Goal: Information Seeking & Learning: Learn about a topic

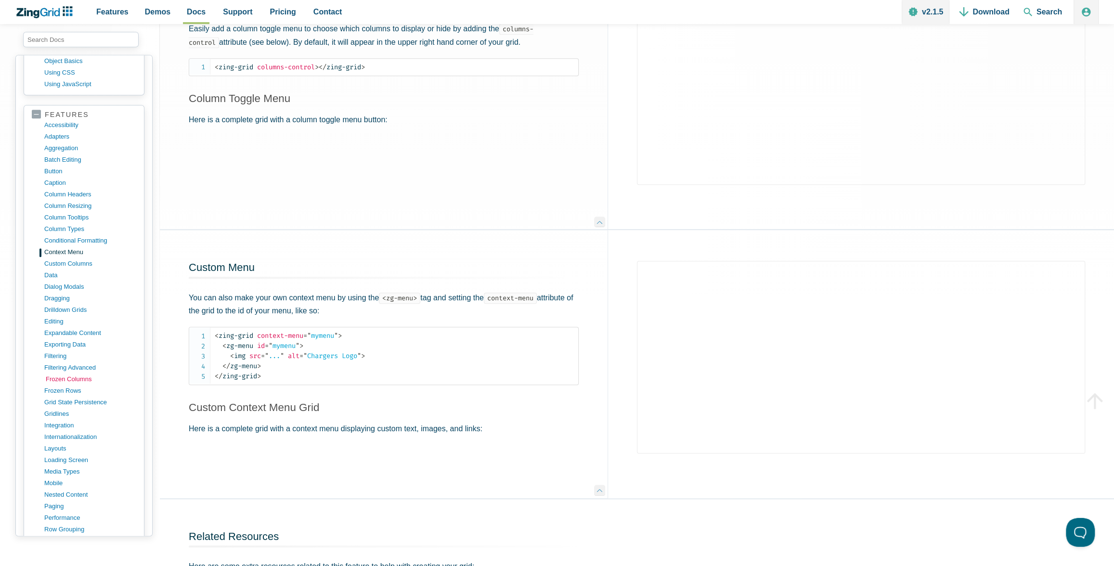
scroll to position [411, 0]
click at [56, 349] on link "filtering" at bounding box center [92, 355] width 92 height 12
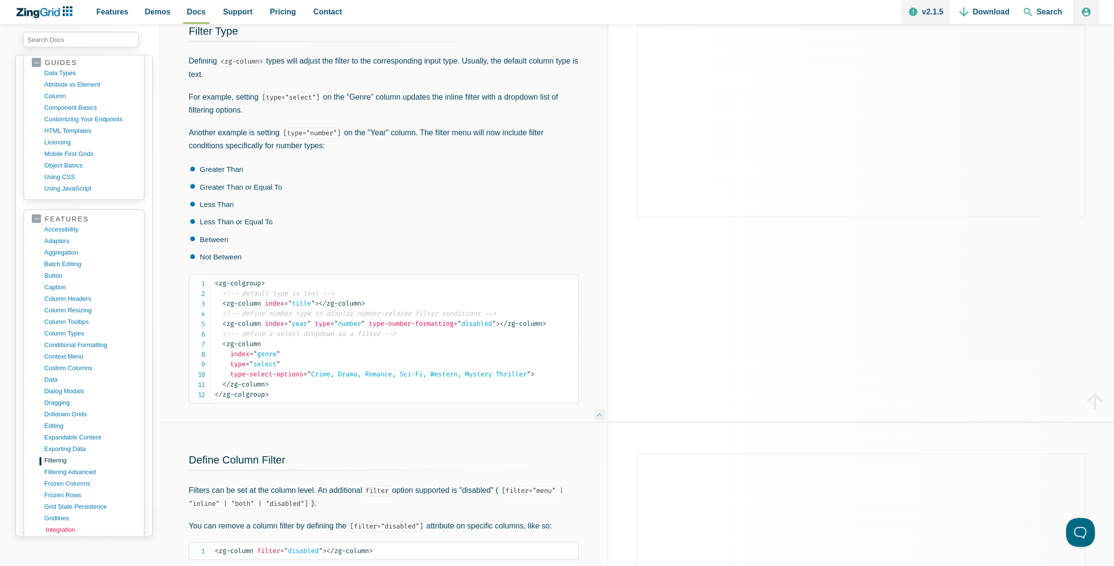
scroll to position [435, 0]
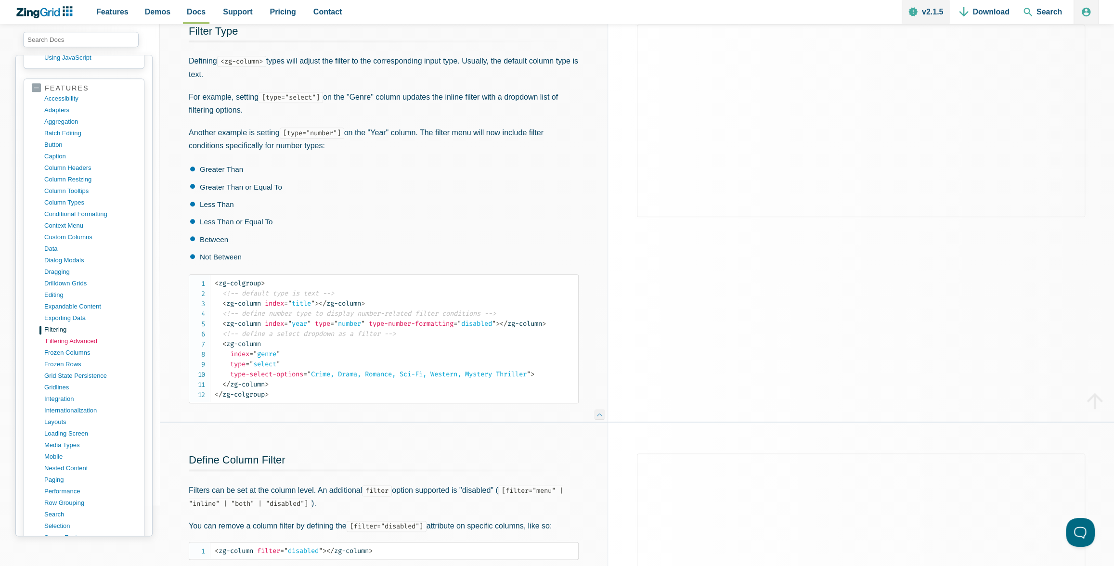
click at [63, 336] on link "filtering advanced" at bounding box center [92, 342] width 92 height 12
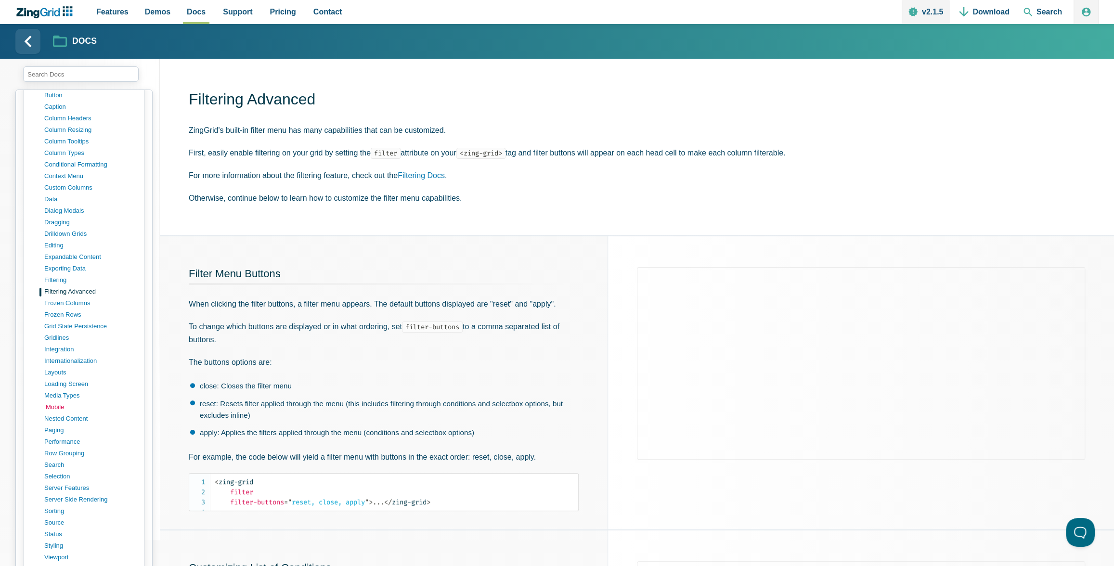
scroll to position [520, 0]
click at [64, 297] on link "frozen columns" at bounding box center [92, 303] width 92 height 12
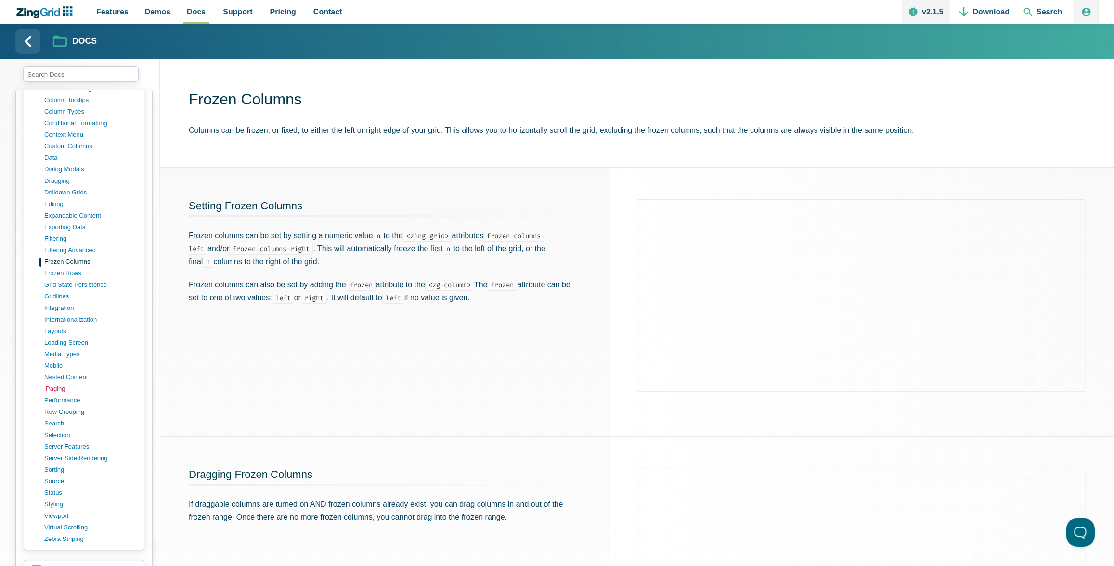
scroll to position [575, 0]
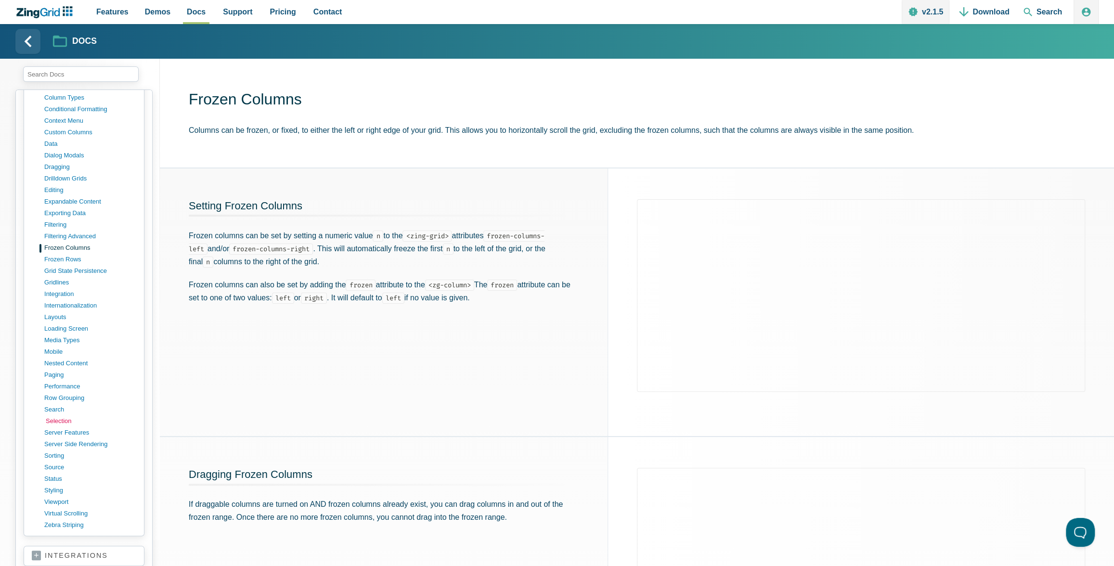
click at [54, 416] on link "selection" at bounding box center [92, 422] width 92 height 12
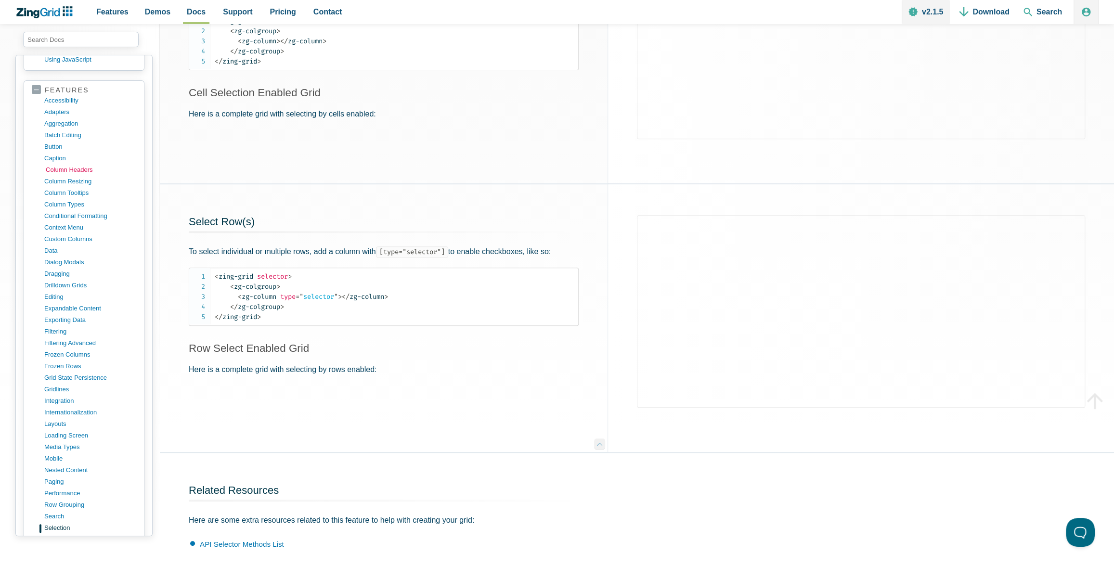
scroll to position [432, 0]
click at [52, 281] on link "drilldown grids" at bounding box center [92, 287] width 92 height 12
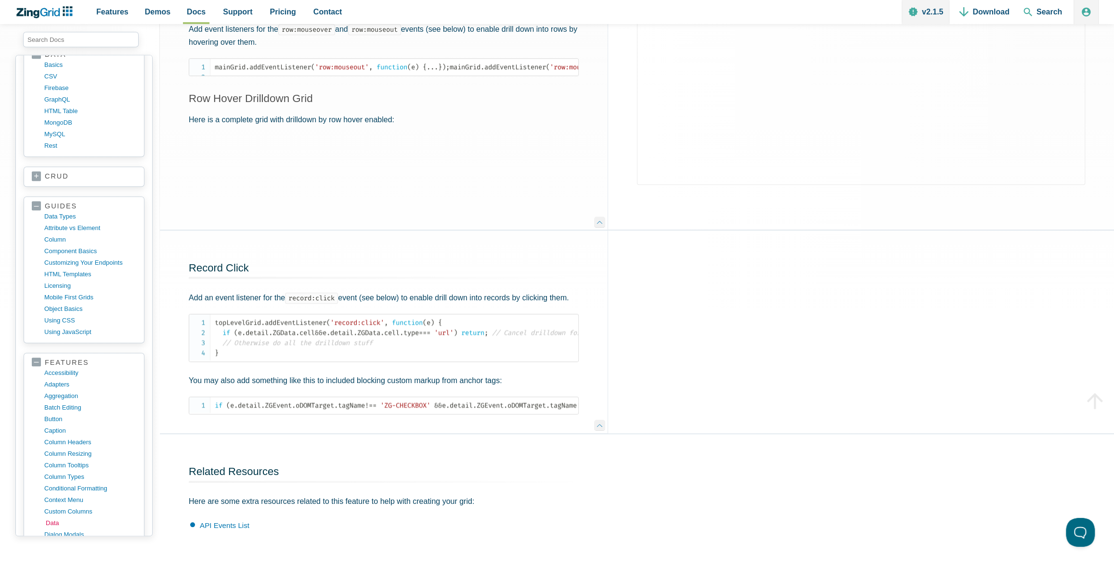
scroll to position [370, 0]
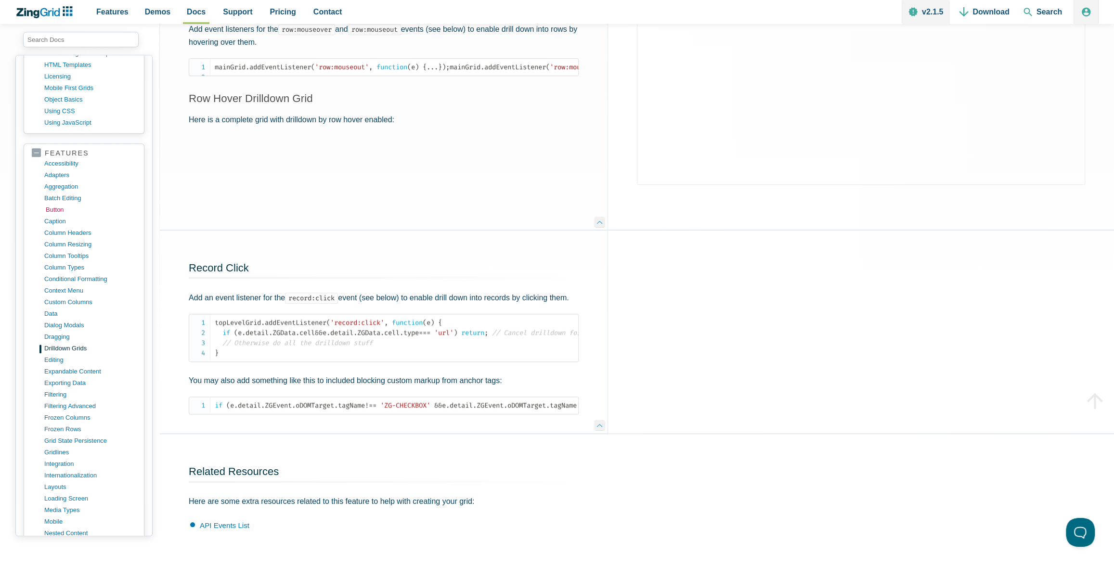
click at [57, 204] on link "button" at bounding box center [92, 210] width 92 height 12
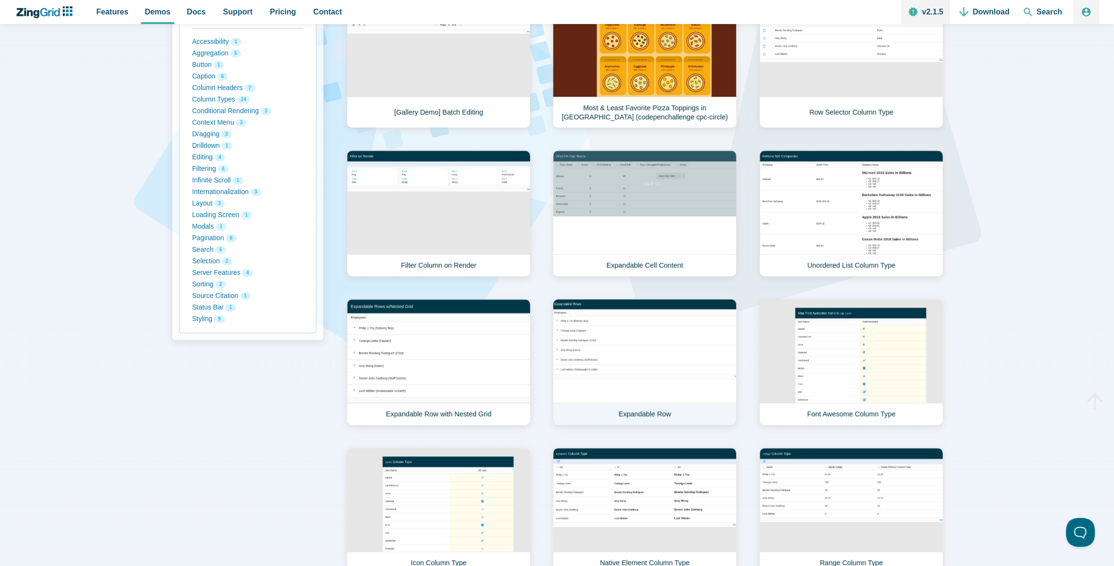
scroll to position [1800, 0]
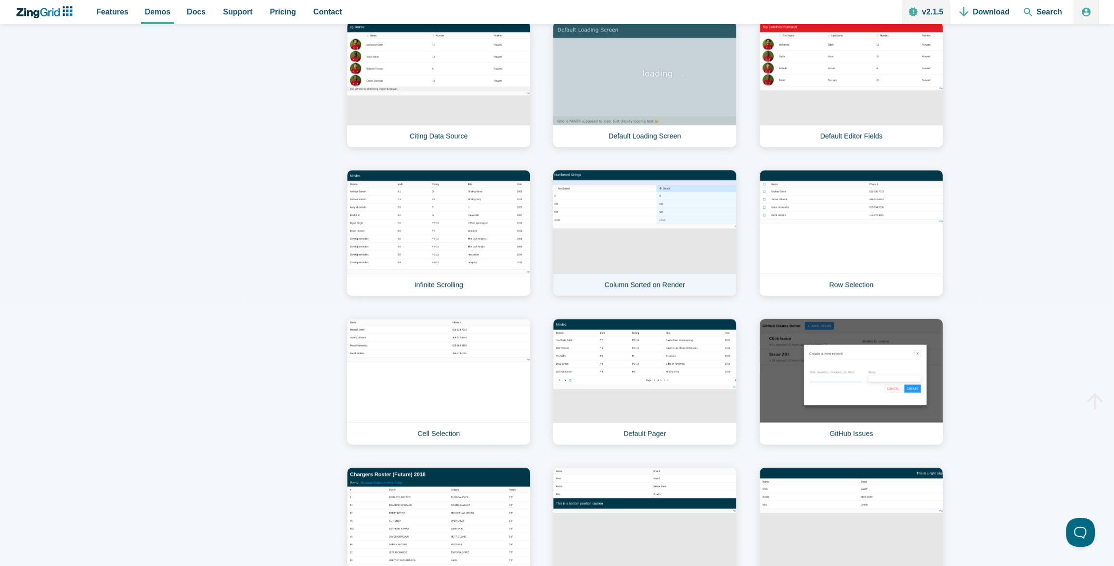
click at [596, 203] on link "Column Sorted on Render" at bounding box center [645, 233] width 184 height 127
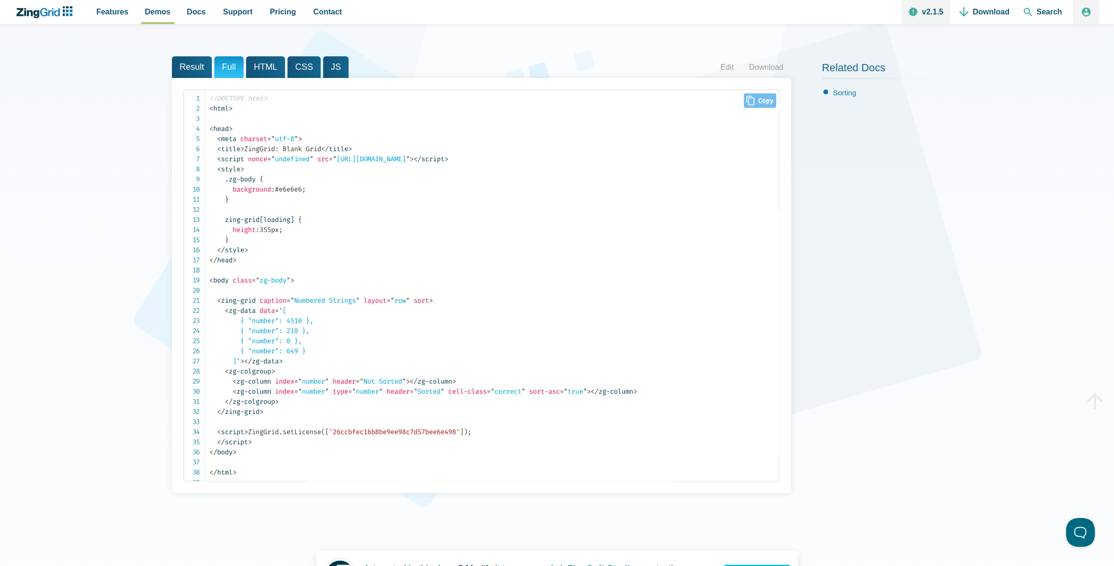
scroll to position [146, 0]
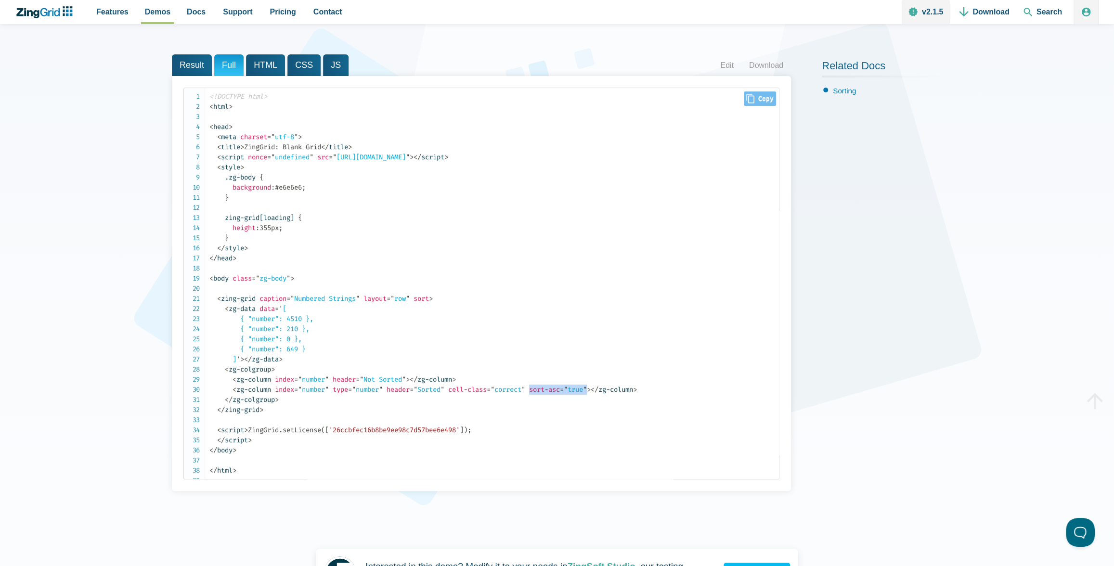
drag, startPoint x: 546, startPoint y: 389, endPoint x: 605, endPoint y: 390, distance: 59.2
click at [591, 390] on span "< zg-column index = " number " type = " number " header = " Sorted " cell-class…" at bounding box center [412, 390] width 358 height 8
copy span "sort-asc = " true ""
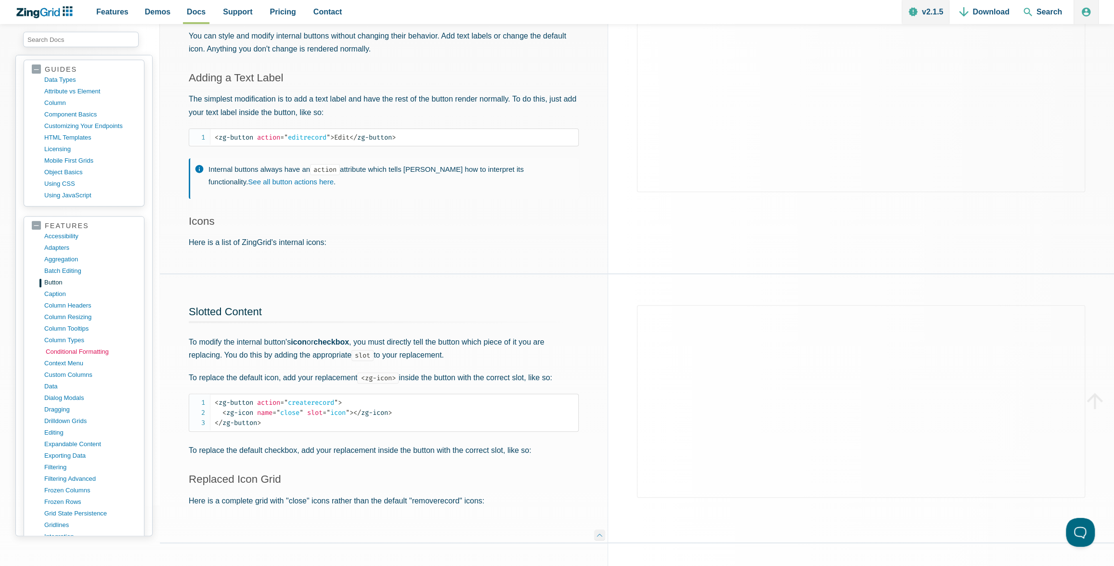
scroll to position [313, 0]
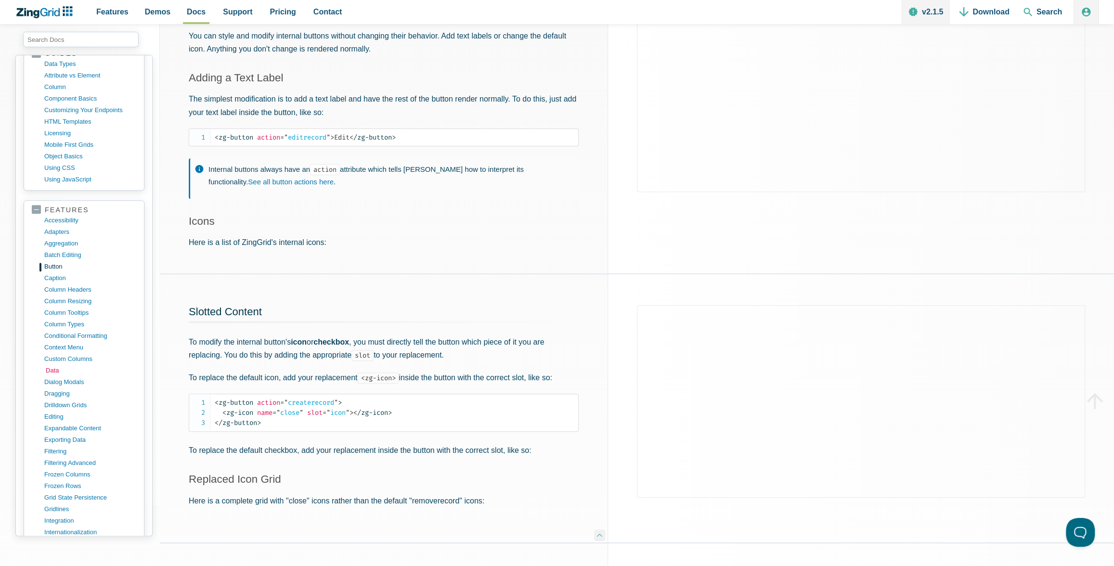
click at [52, 365] on link "data" at bounding box center [92, 371] width 92 height 12
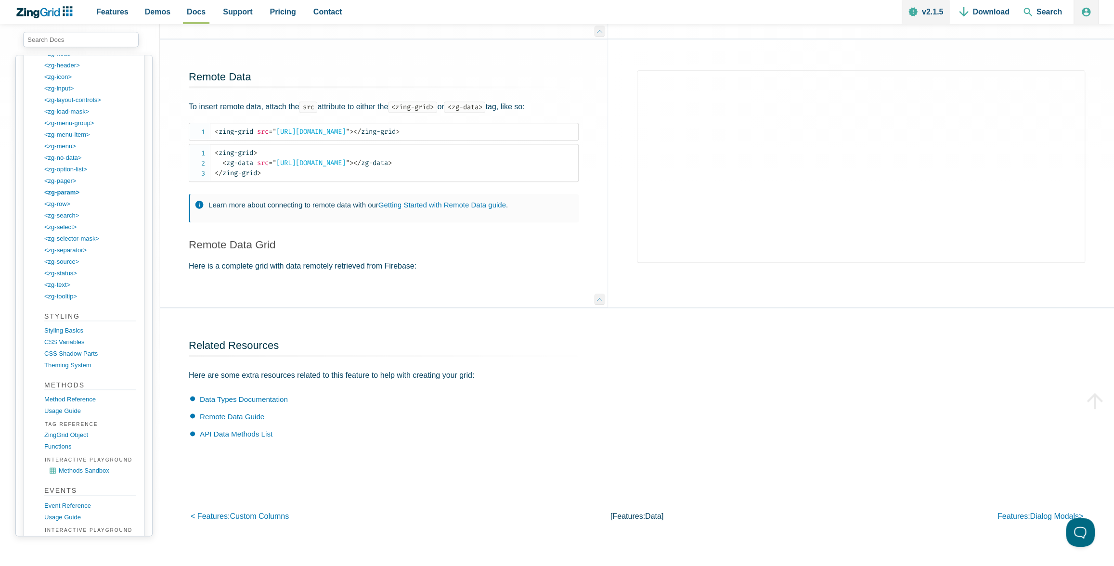
scroll to position [1503, 0]
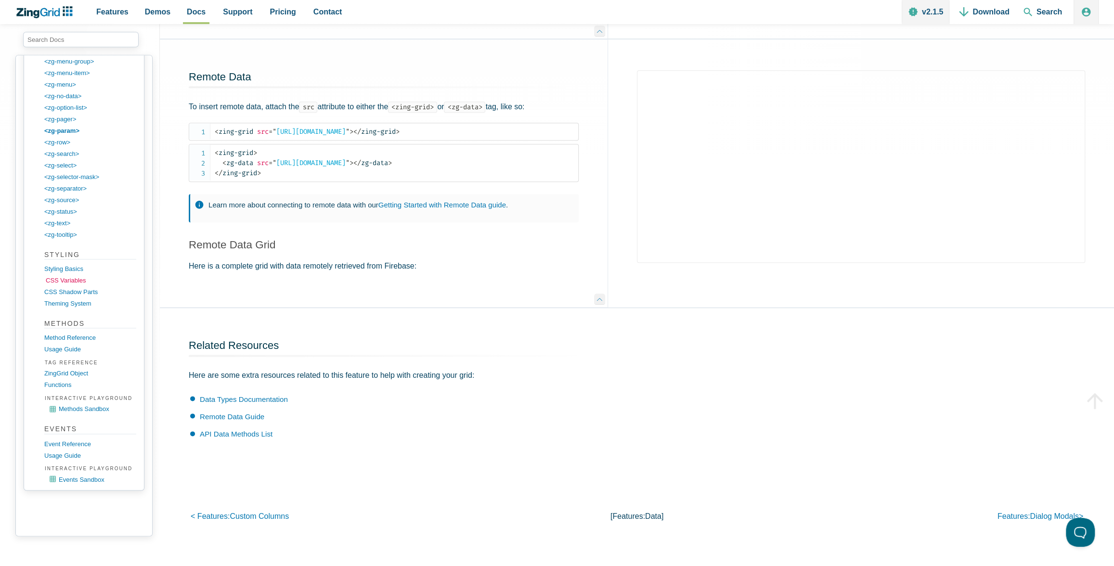
click at [66, 275] on link "CSS Variables" at bounding box center [92, 281] width 92 height 12
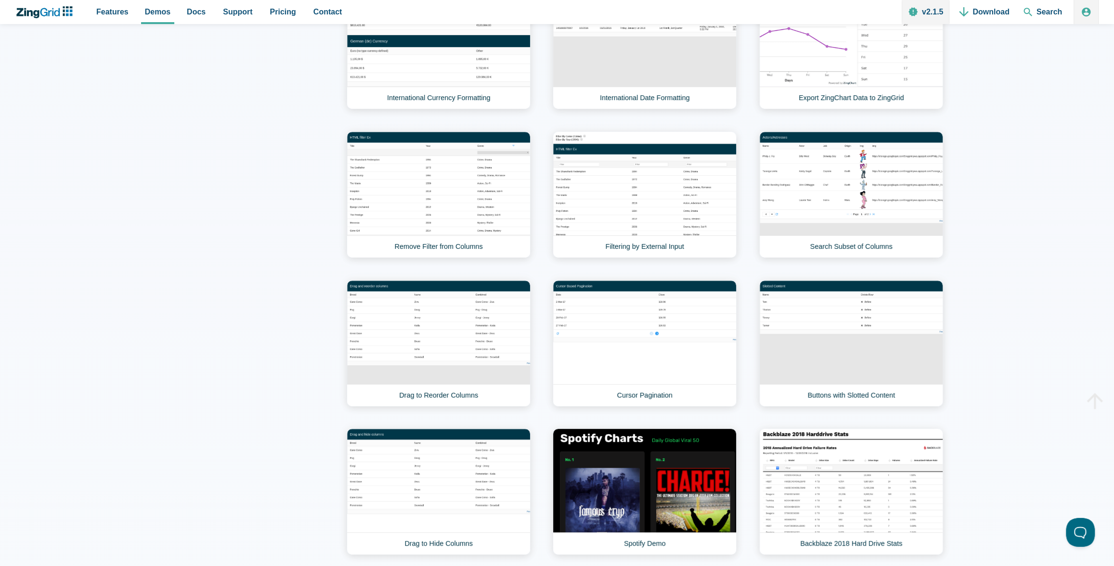
scroll to position [3043, 0]
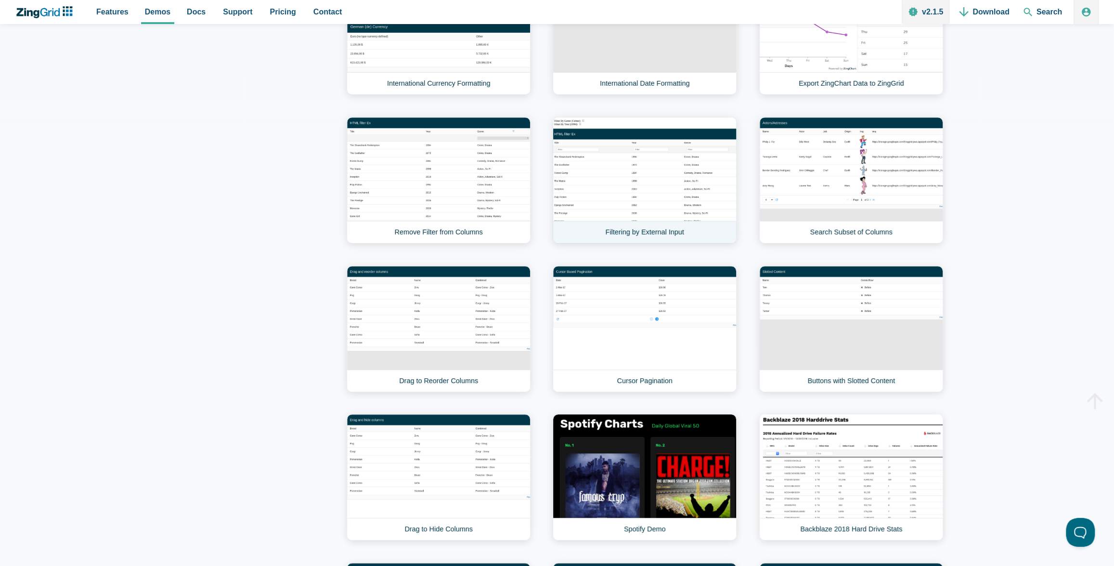
click at [626, 162] on link "Filtering by External Input" at bounding box center [645, 180] width 184 height 127
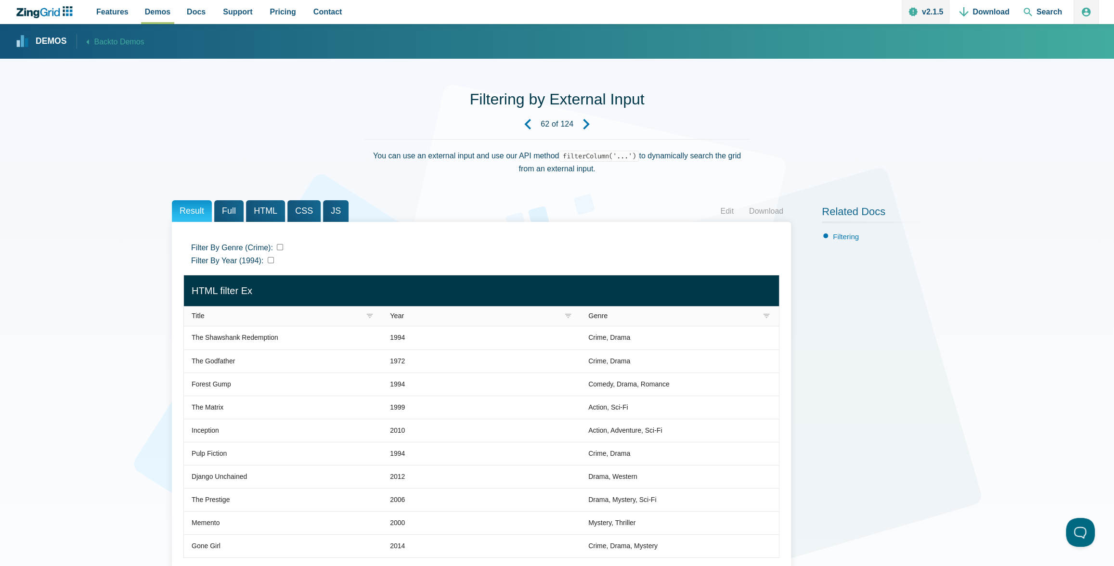
click at [231, 210] on span "Full" at bounding box center [228, 211] width 29 height 22
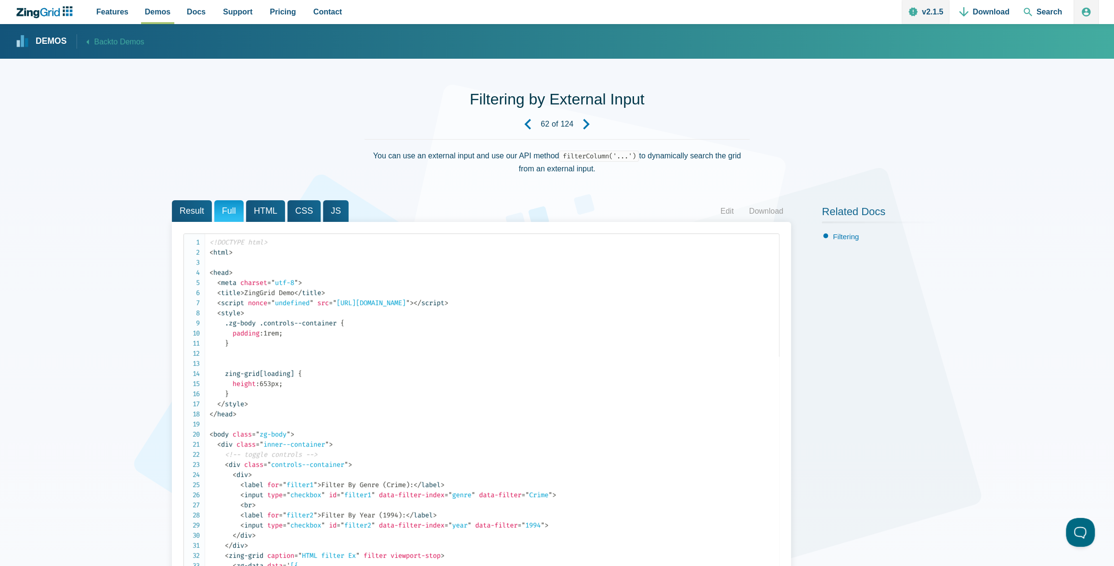
click at [182, 212] on span "Result" at bounding box center [192, 211] width 40 height 22
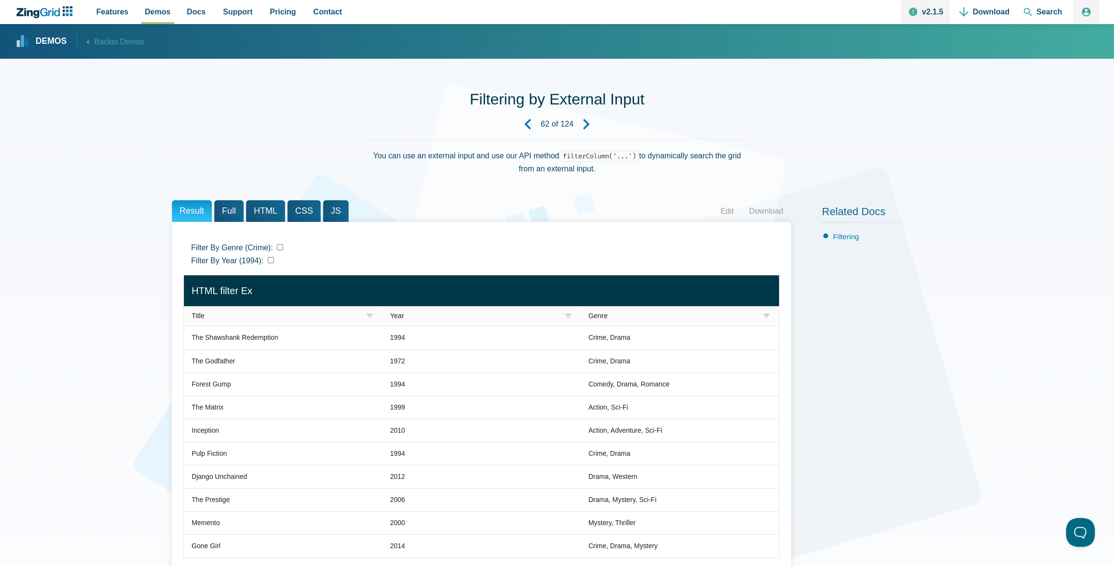
click at [280, 247] on input "Filter By Genre (Crime):" at bounding box center [280, 247] width 6 height 6
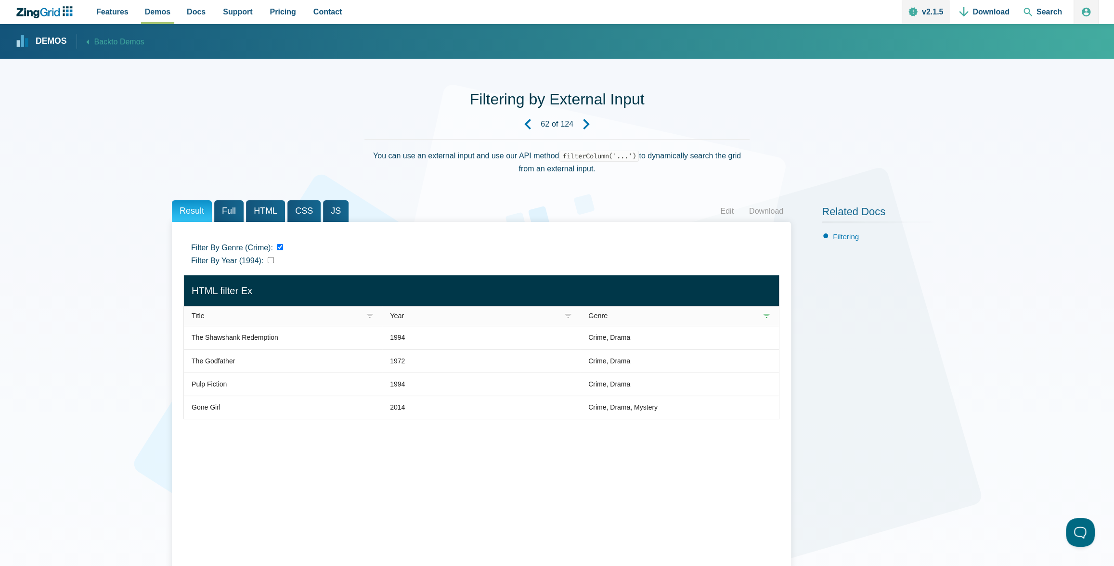
click at [280, 247] on input "Filter By Genre (Crime):" at bounding box center [280, 247] width 6 height 6
checkbox input "false"
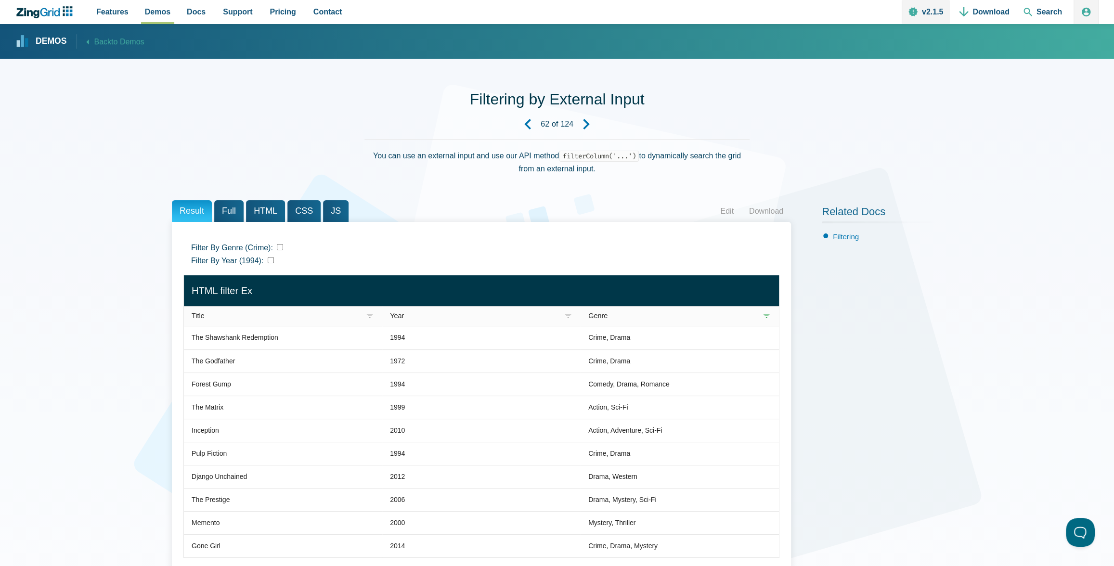
click at [227, 218] on span "Full" at bounding box center [228, 211] width 29 height 22
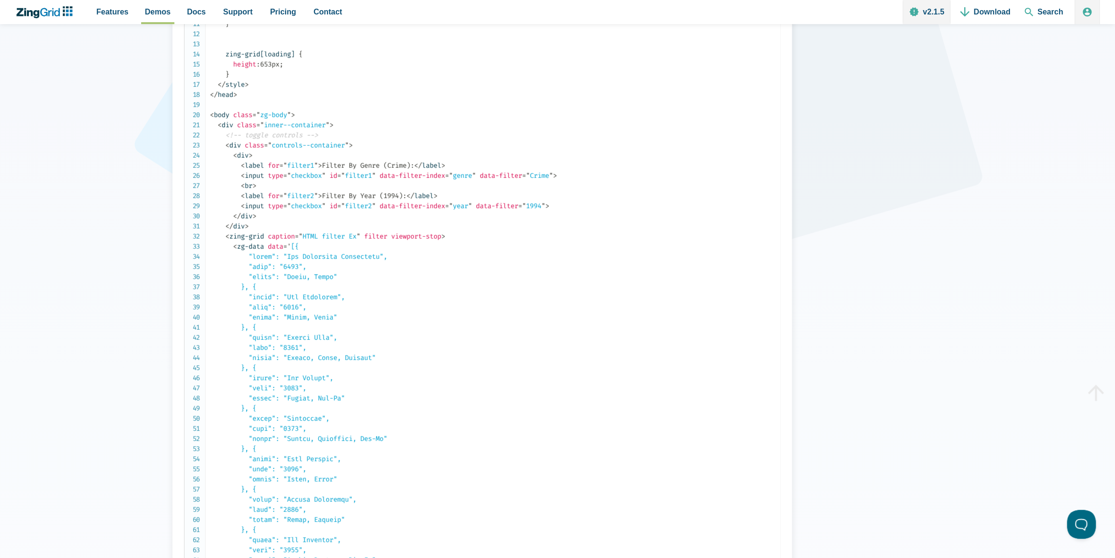
scroll to position [309, 0]
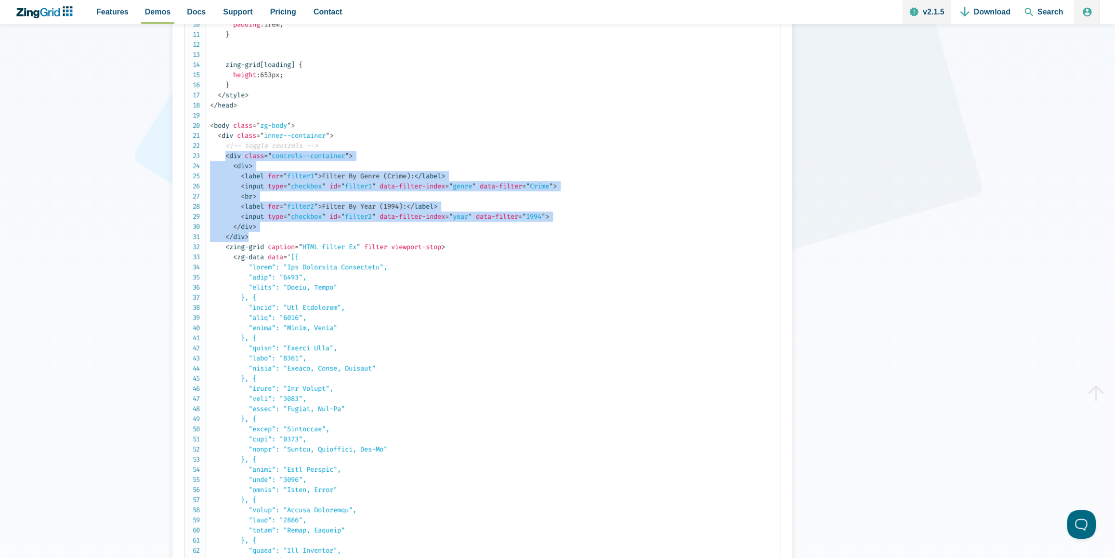
drag, startPoint x: 226, startPoint y: 153, endPoint x: 266, endPoint y: 233, distance: 89.2
click at [266, 233] on code "<!DOCTYPE html> < html > < head > < meta charset = " utf-8 " > < title > ZingGr…" at bounding box center [495, 428] width 570 height 1001
copy code "< div class = " controls--container " > < div > < label for = " filter1 " > Fil…"
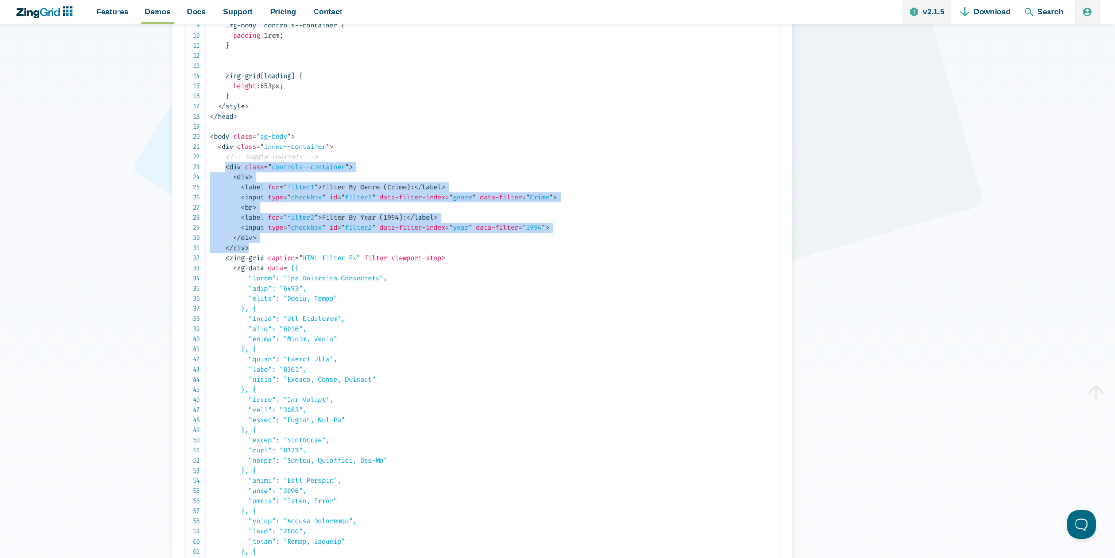
scroll to position [0, 0]
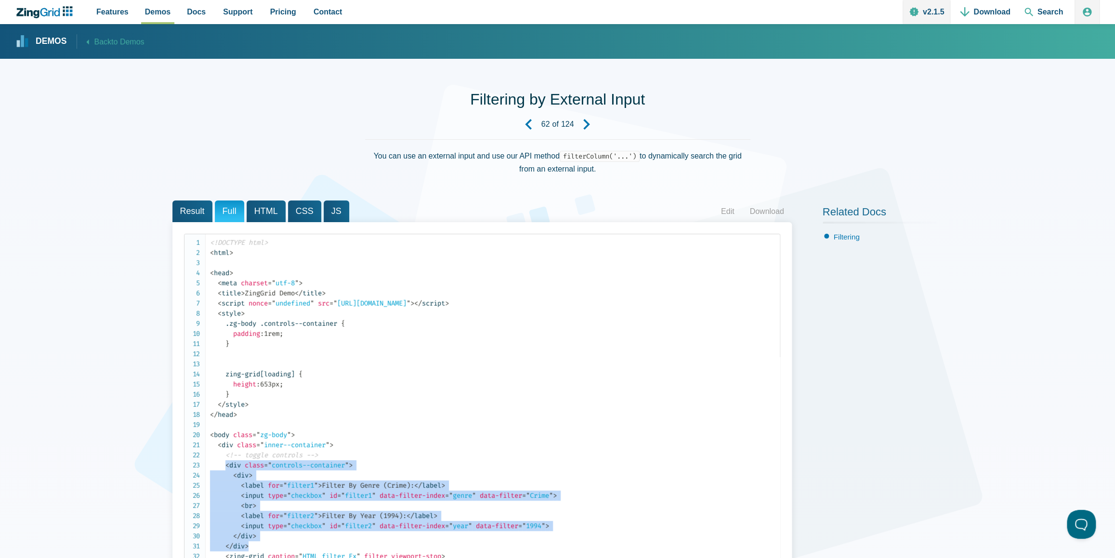
click at [270, 206] on span "HTML" at bounding box center [266, 211] width 39 height 22
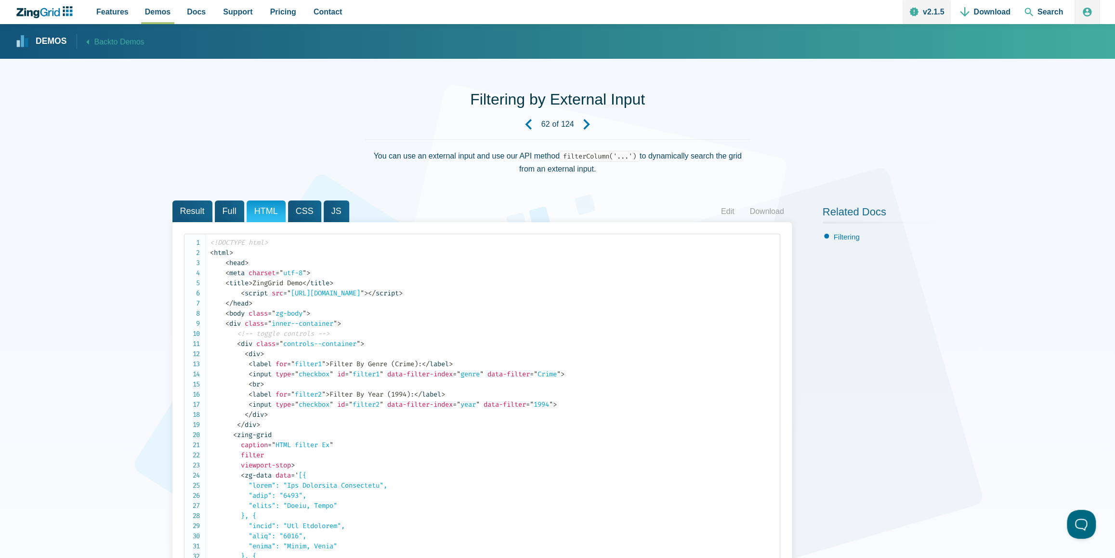
click at [327, 209] on span "JS" at bounding box center [337, 211] width 26 height 22
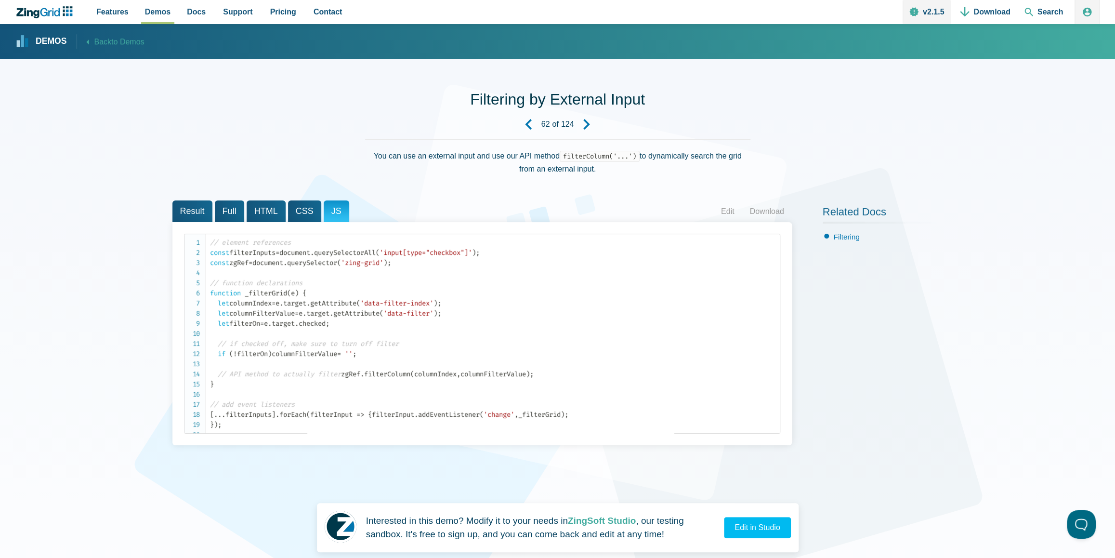
click at [299, 215] on span "CSS" at bounding box center [304, 211] width 33 height 22
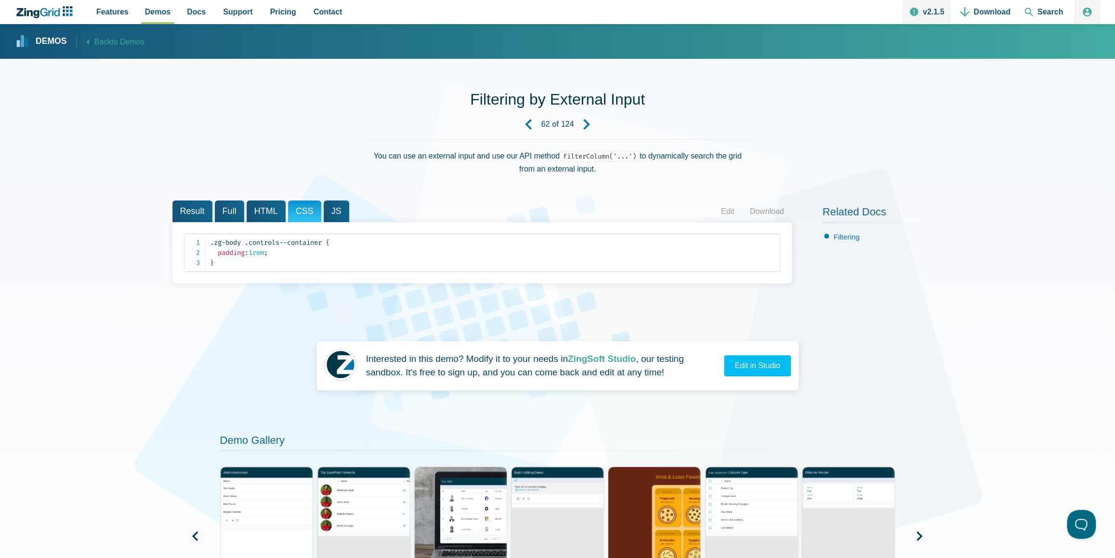
click at [227, 207] on span "Full" at bounding box center [229, 211] width 29 height 22
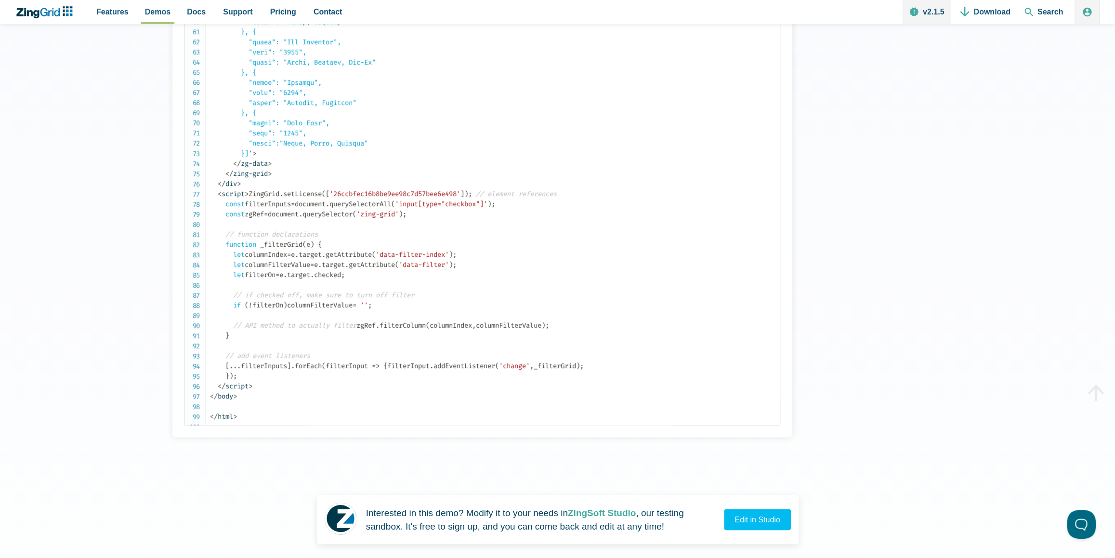
scroll to position [823, 0]
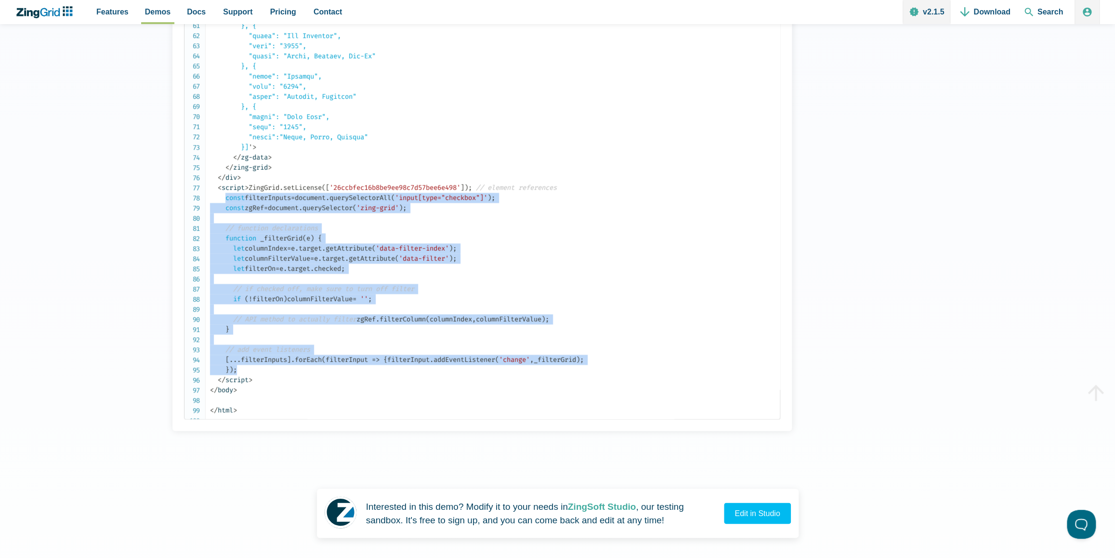
drag, startPoint x: 225, startPoint y: 207, endPoint x: 262, endPoint y: 397, distance: 194.3
copy span "const filterInputs = document . querySelectorAll ( 'input[type="checkbox"]' ) ;…"
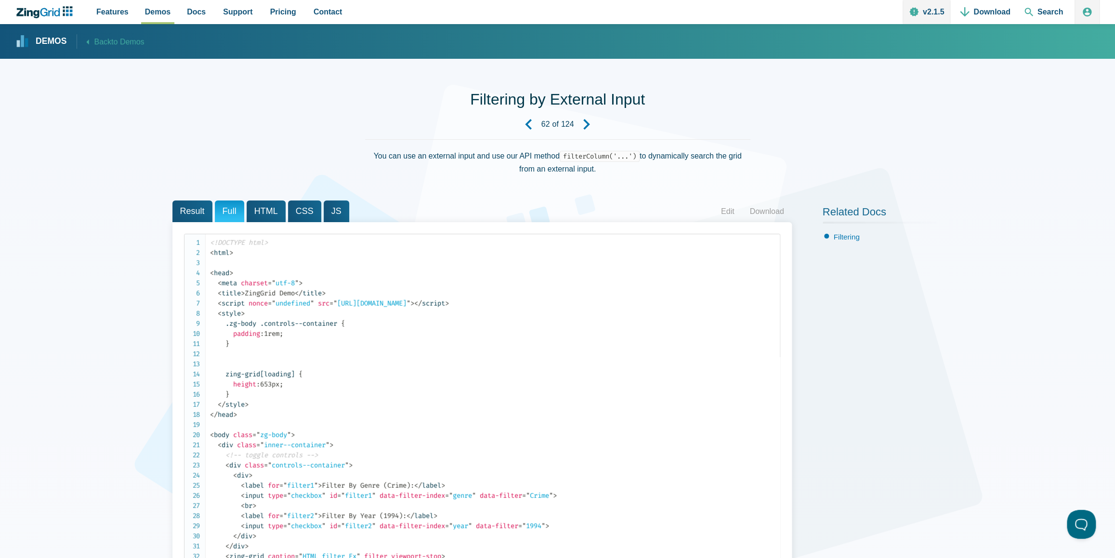
click at [591, 120] on icon "Next Demo" at bounding box center [586, 124] width 11 height 11
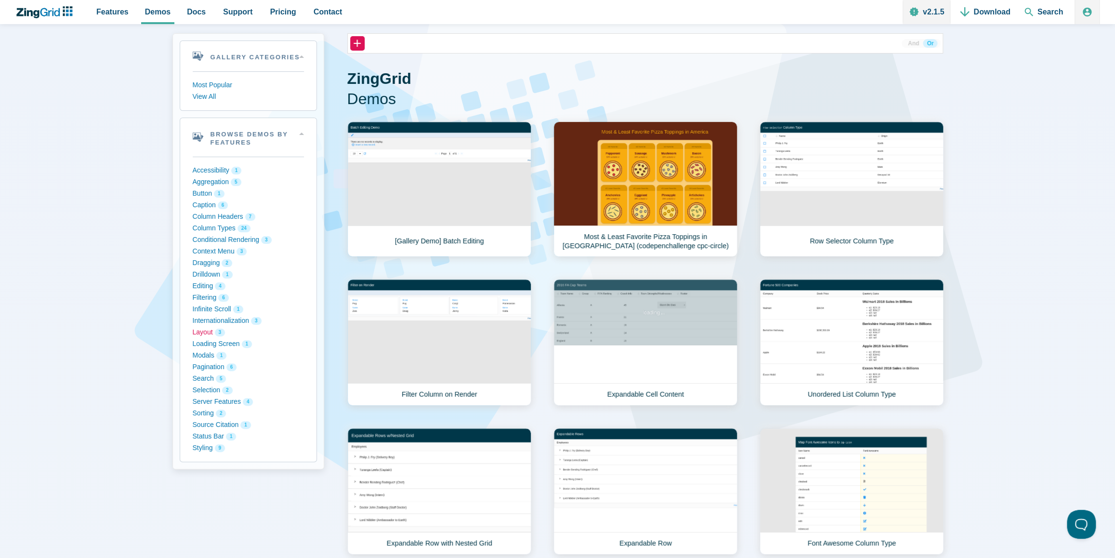
scroll to position [63, 0]
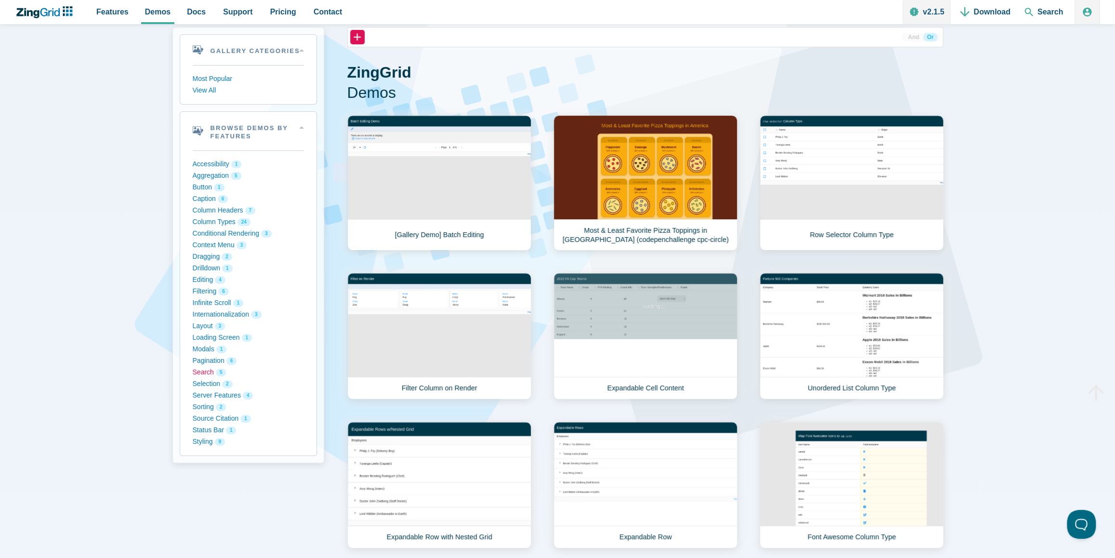
click at [199, 368] on button "Search 5" at bounding box center [248, 372] width 111 height 12
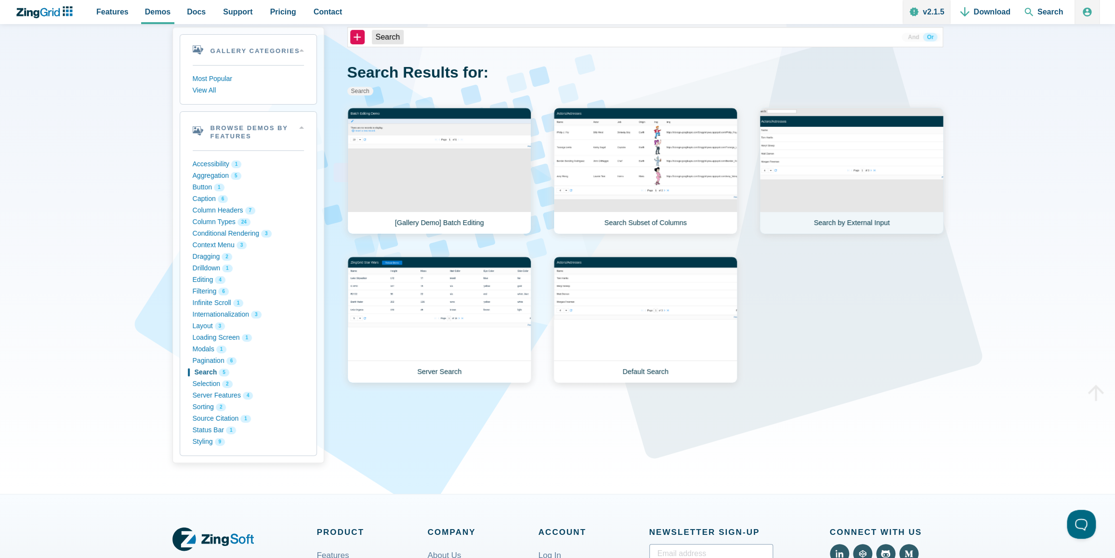
click at [833, 158] on link "Search by External Input" at bounding box center [851, 170] width 184 height 127
click at [199, 266] on button "Drilldown 1" at bounding box center [248, 268] width 111 height 12
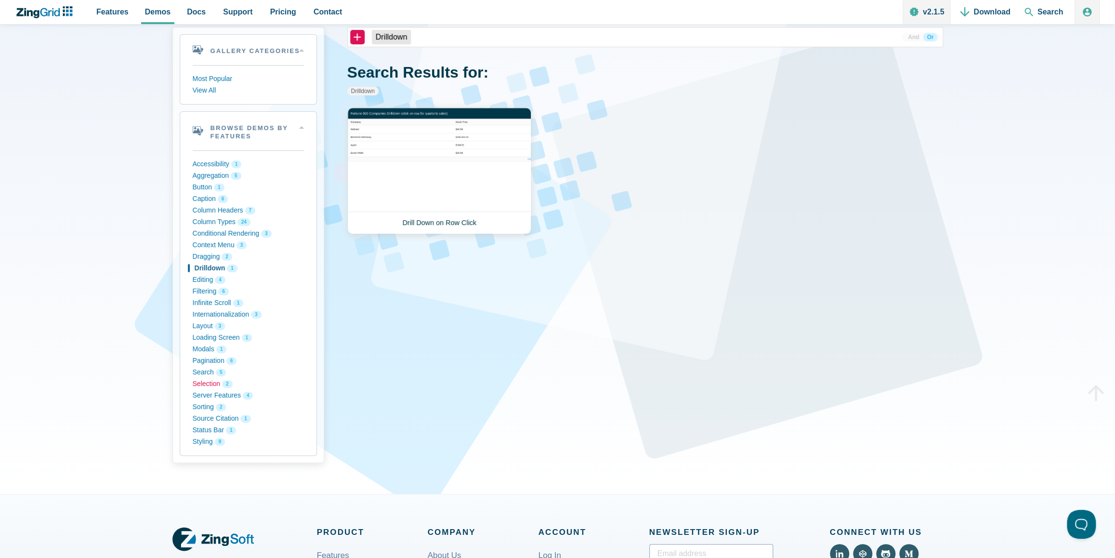
click at [202, 380] on button "Selection 2" at bounding box center [248, 384] width 111 height 12
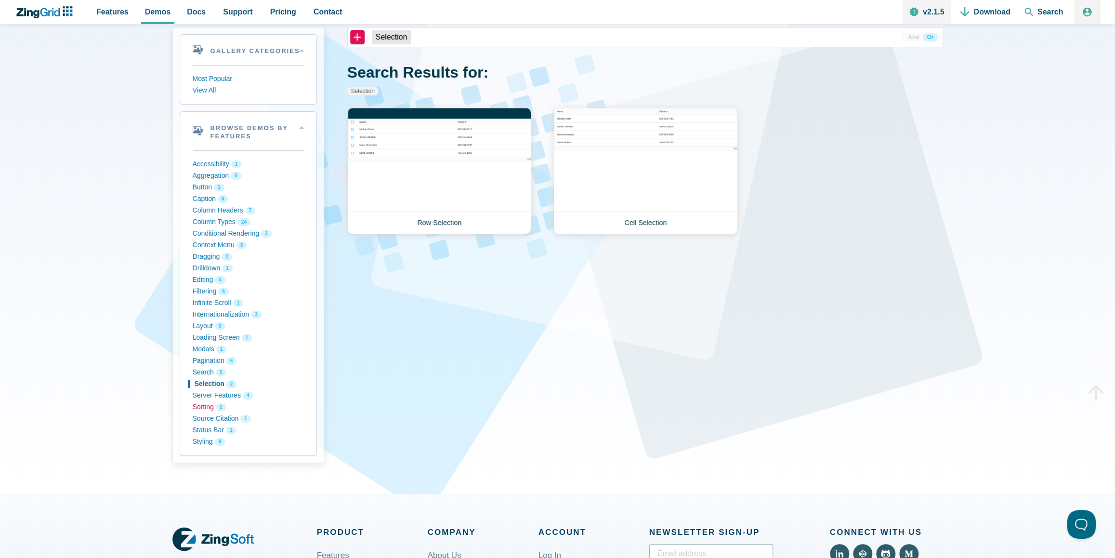
click at [204, 404] on button "Sorting 2" at bounding box center [248, 407] width 111 height 12
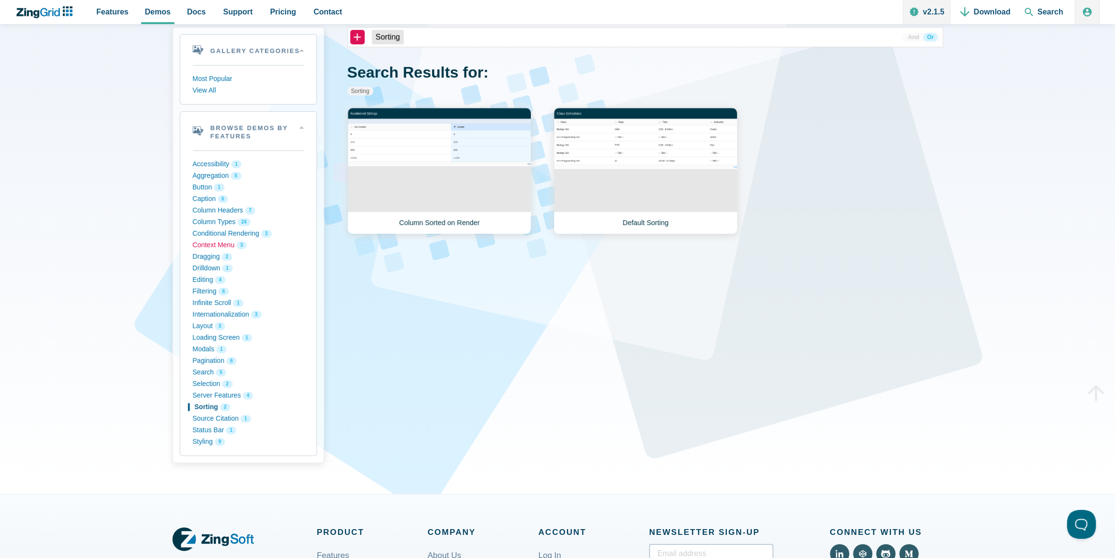
click at [205, 241] on button "Context Menu 3" at bounding box center [248, 245] width 111 height 12
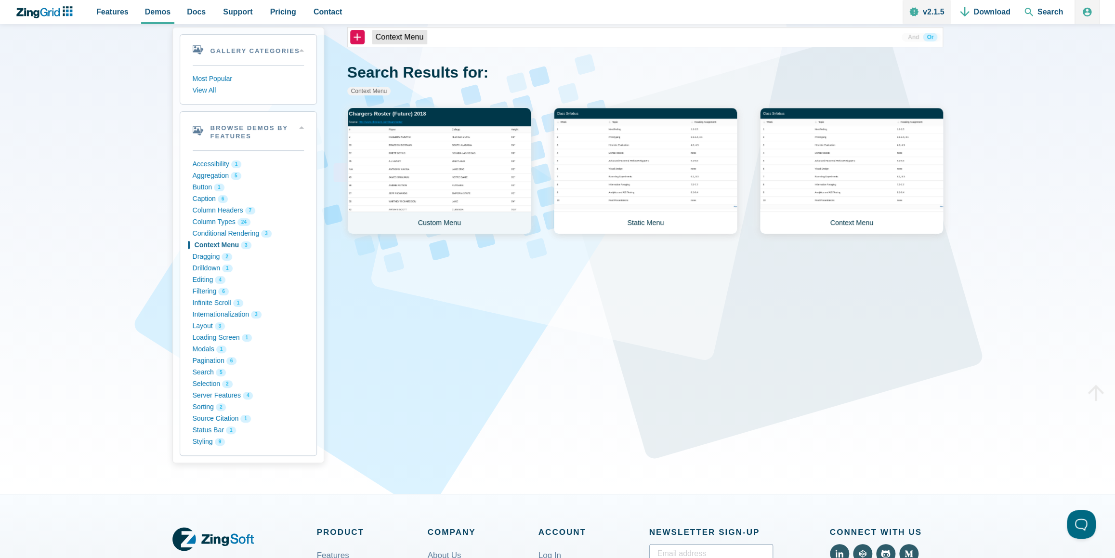
click at [435, 155] on link "Custom Menu" at bounding box center [439, 170] width 184 height 127
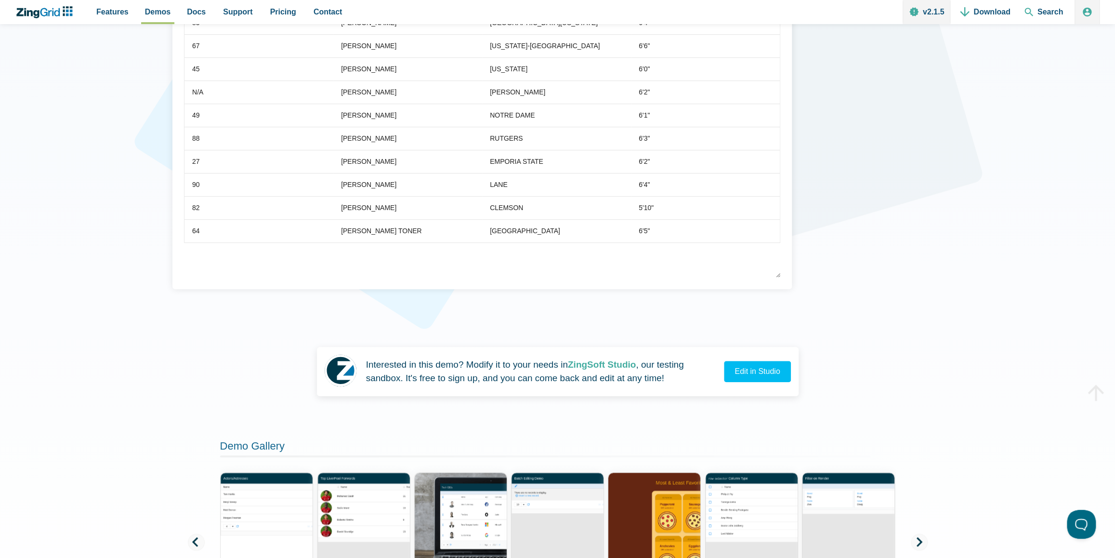
scroll to position [84, 0]
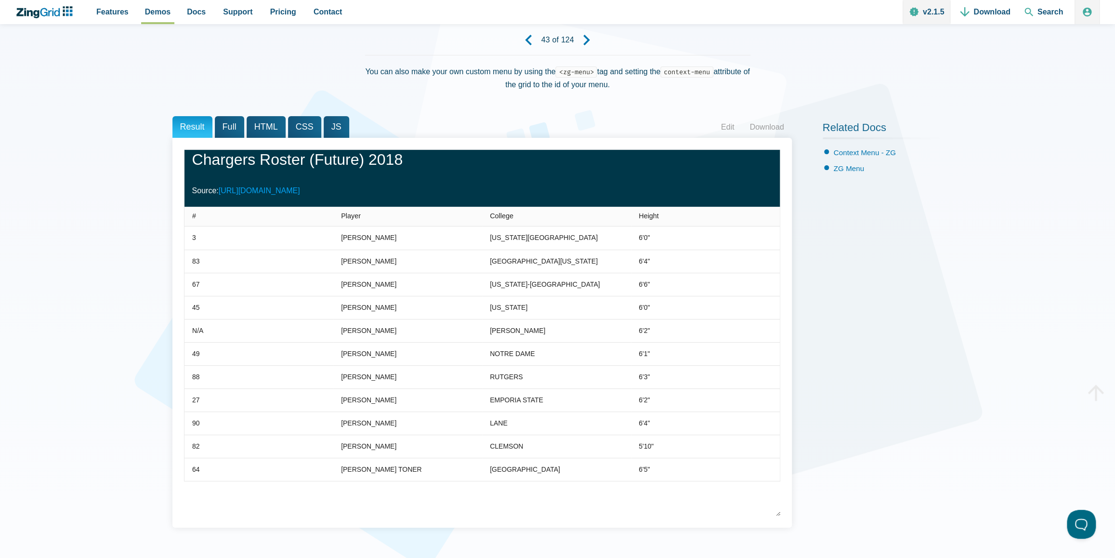
click at [404, 163] on h1 "Chargers Roster (Future) 2018" at bounding box center [482, 161] width 580 height 22
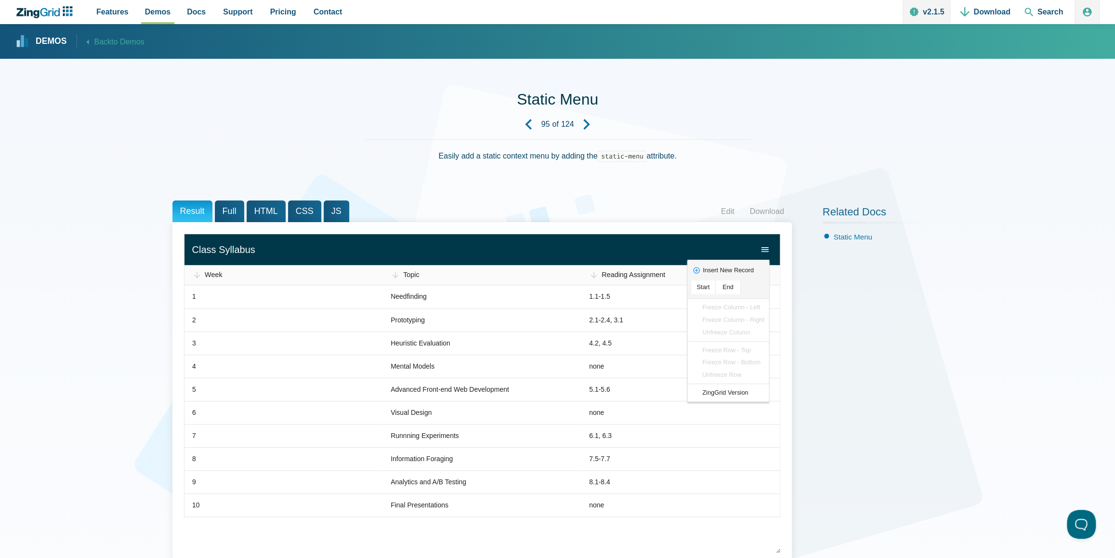
click at [767, 250] on zg-icon "fixedmenu" at bounding box center [765, 250] width 10 height 10
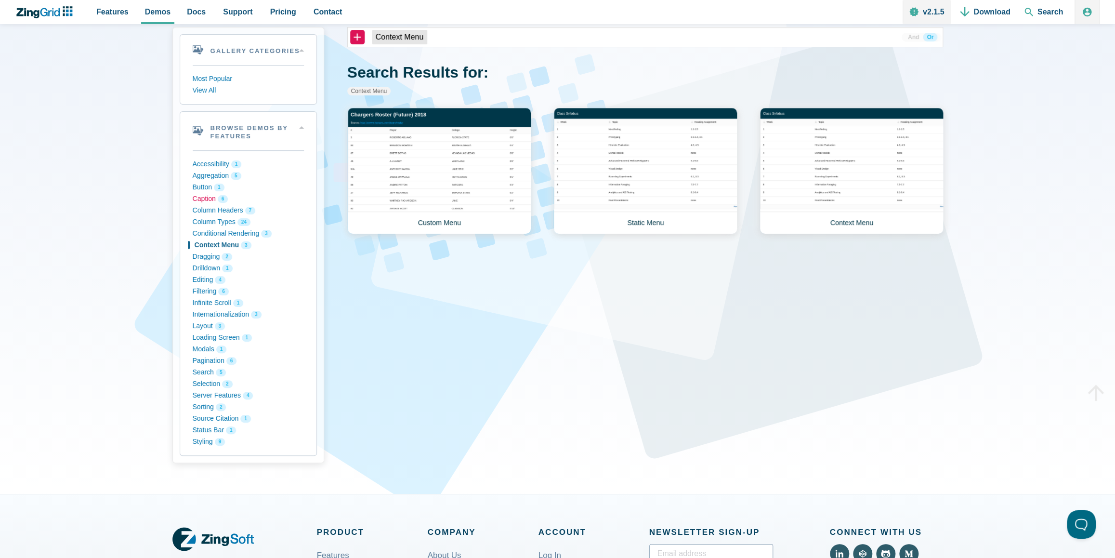
click at [202, 195] on button "Caption 6" at bounding box center [248, 199] width 111 height 12
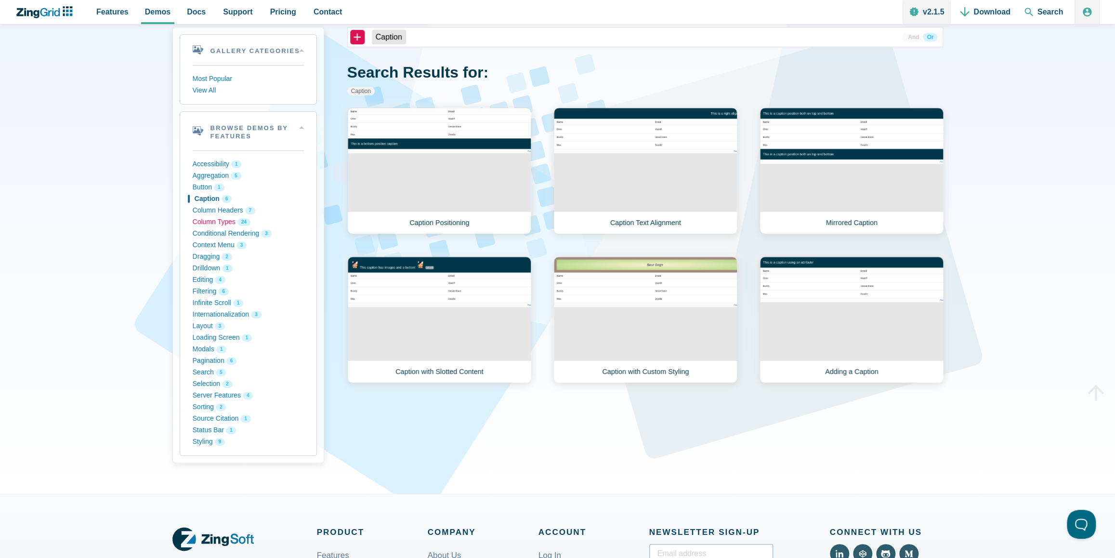
click at [203, 220] on button "Column Types 24" at bounding box center [248, 222] width 111 height 12
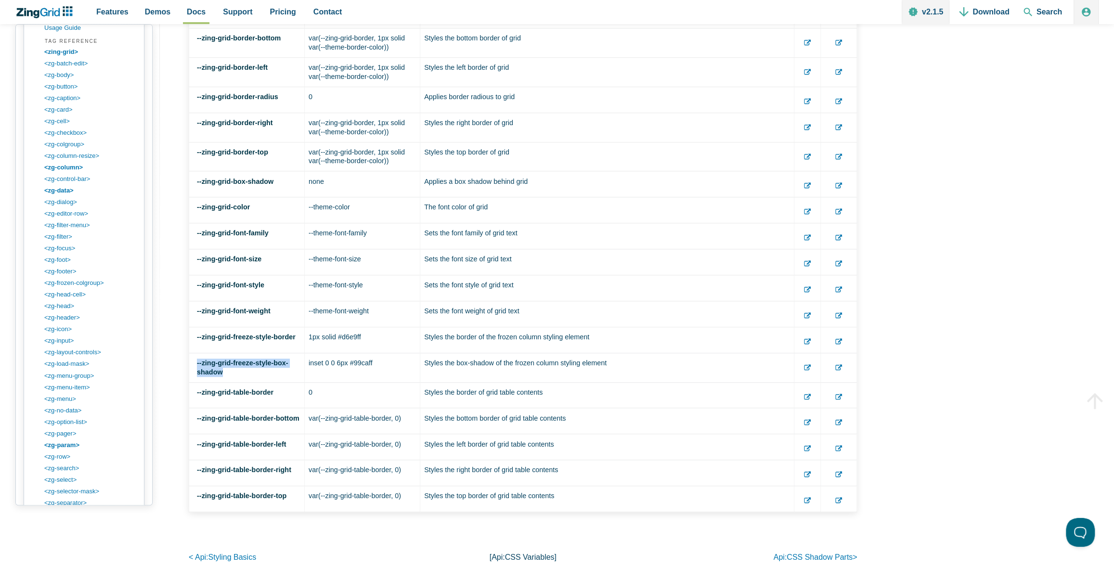
scroll to position [21966, 0]
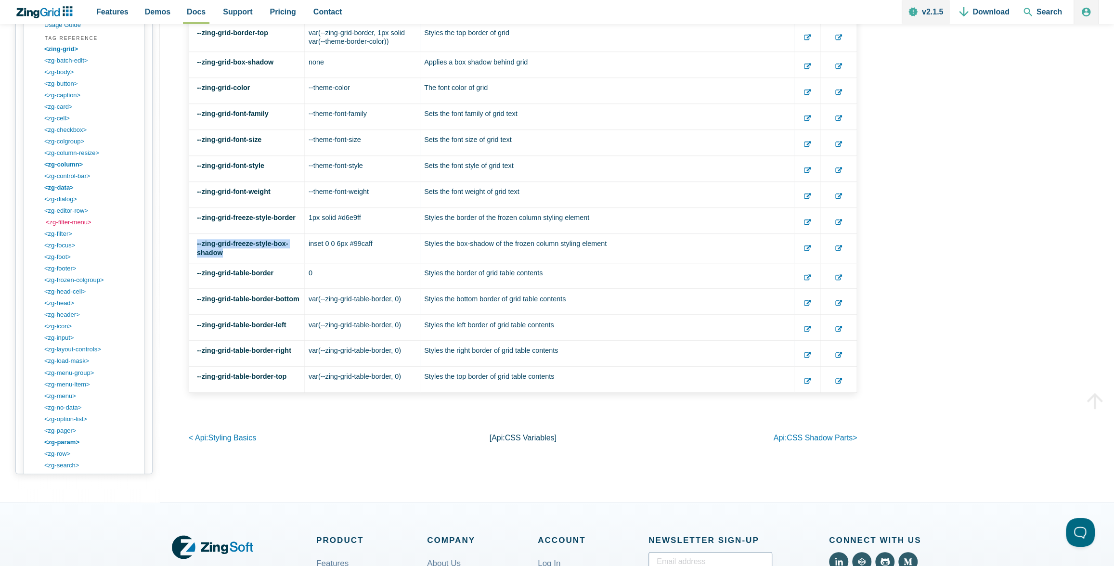
click at [61, 217] on link "<zg-filter-menu>" at bounding box center [92, 223] width 92 height 12
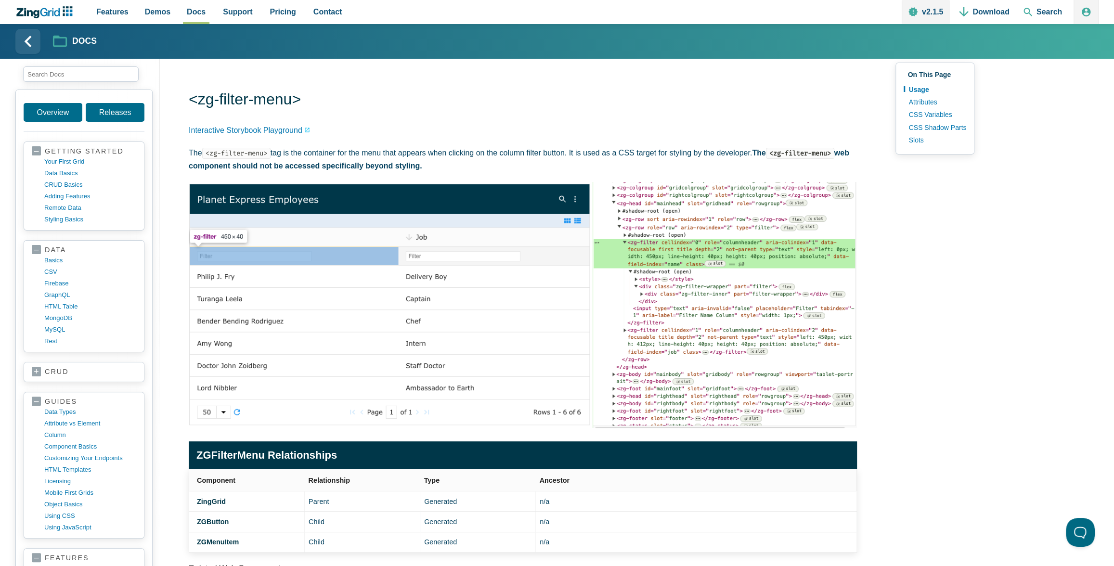
scroll to position [1130, 0]
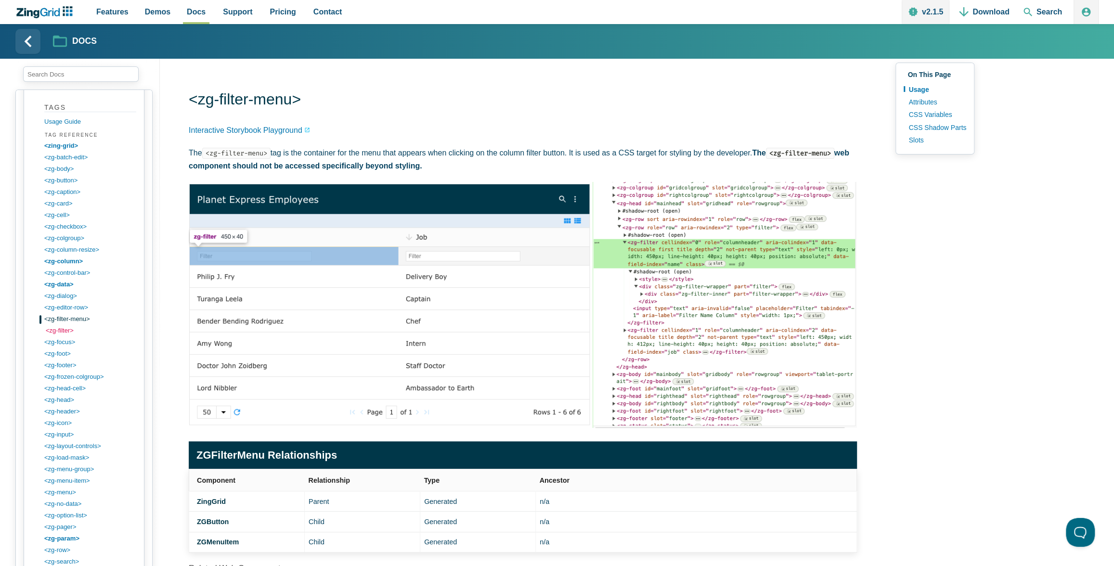
click at [63, 325] on link "<zg-filter>" at bounding box center [92, 331] width 92 height 12
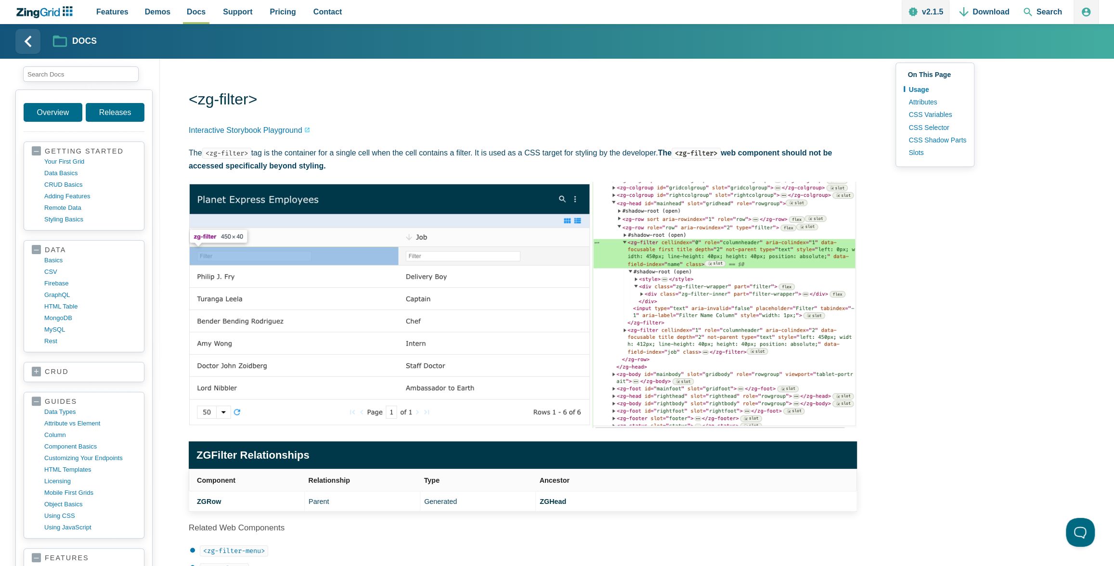
click at [435, 253] on img "App Content" at bounding box center [523, 305] width 668 height 246
click at [432, 256] on img "App Content" at bounding box center [523, 305] width 668 height 246
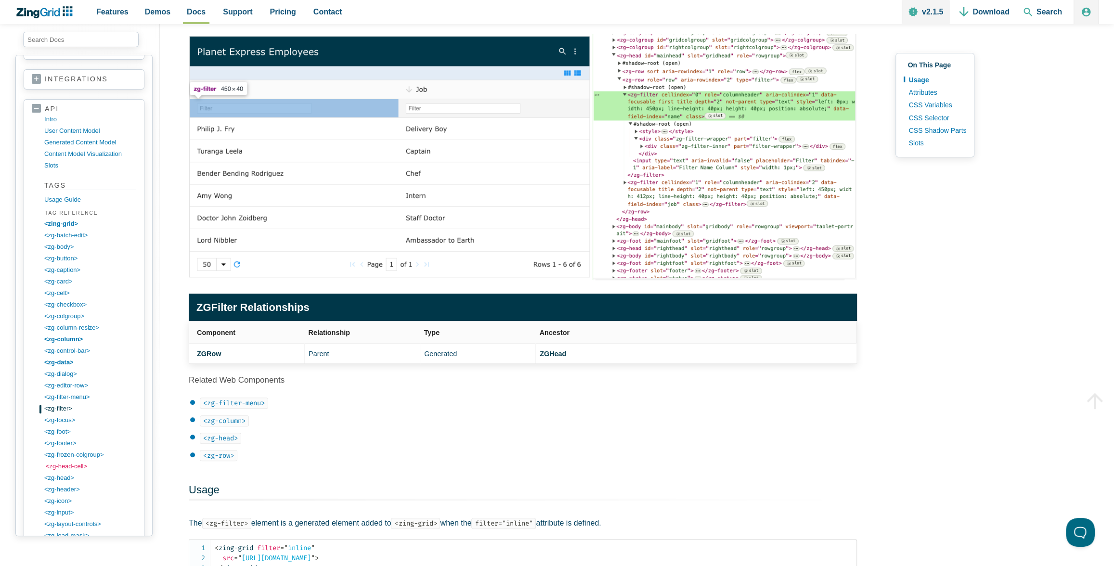
scroll to position [1030, 0]
click at [74, 378] on link "<zg-filter-menu>" at bounding box center [92, 384] width 92 height 12
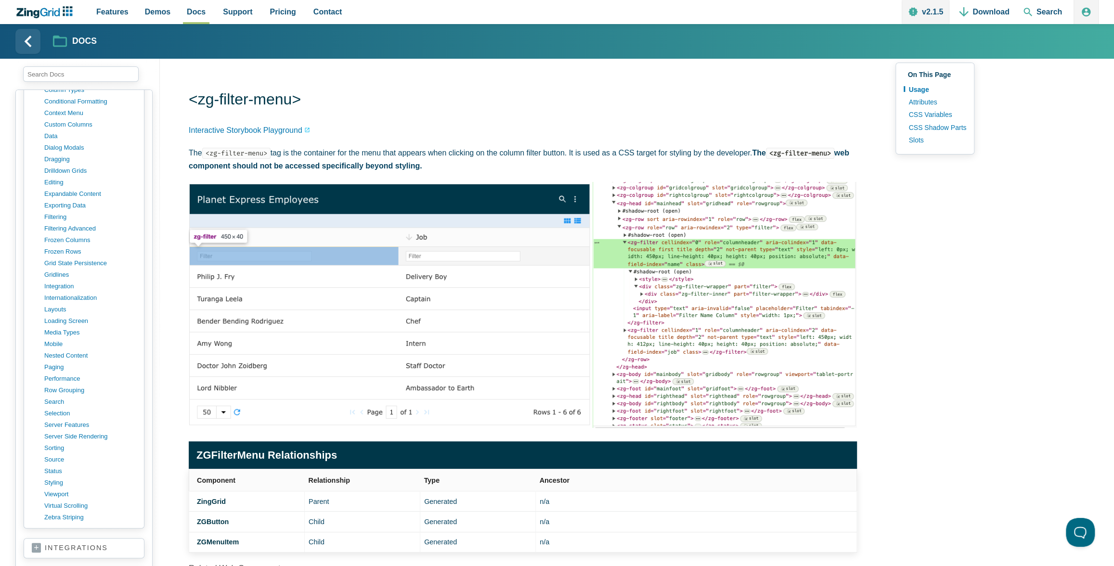
scroll to position [579, 0]
click at [57, 226] on link "filtering advanced" at bounding box center [92, 232] width 92 height 12
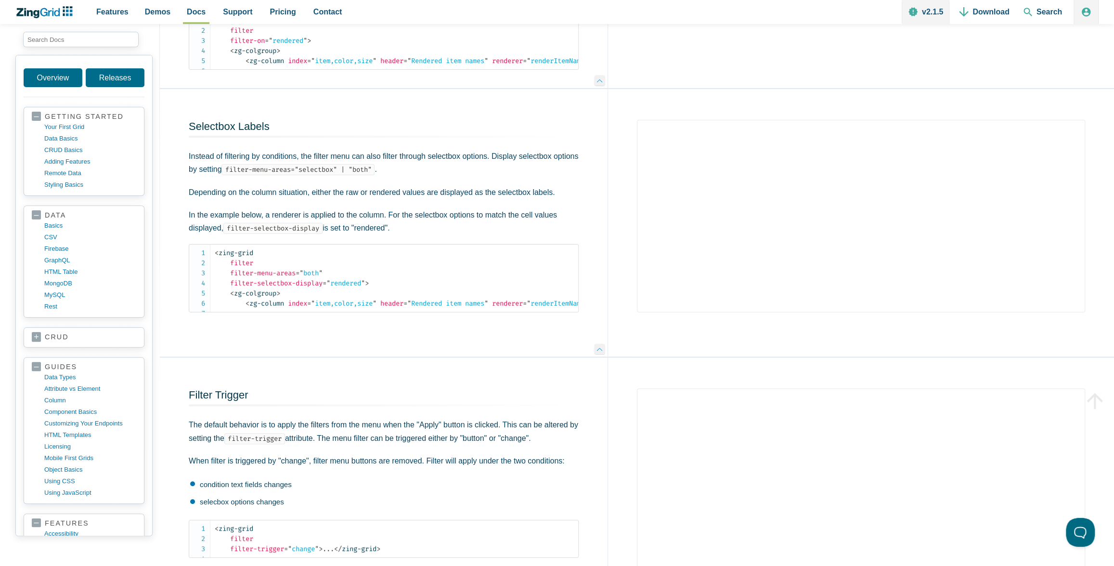
scroll to position [3156, 0]
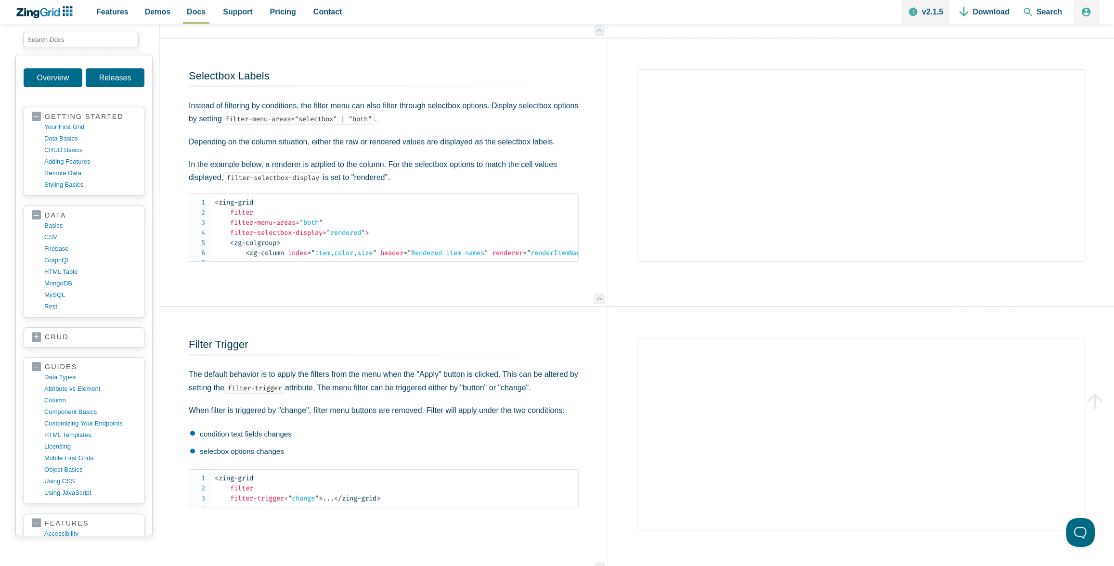
click at [597, 273] on div "Selectbox Labels Instead of filtering by conditions, the filter menu can also f…" at bounding box center [384, 173] width 448 height 268
click at [549, 87] on h2 "Selectbox Labels" at bounding box center [384, 78] width 390 height 18
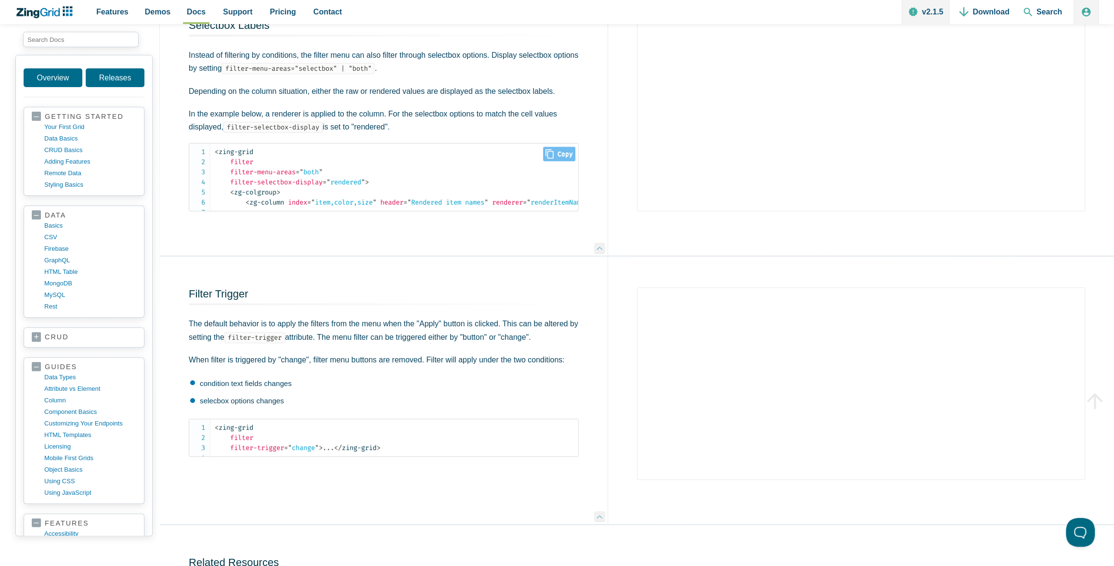
scroll to position [3197, 0]
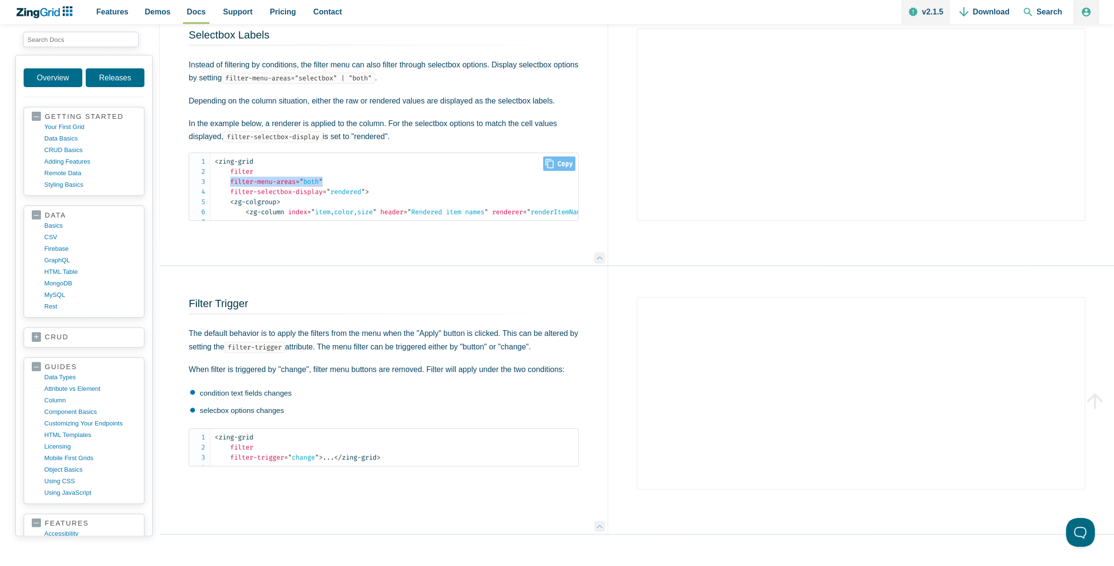
drag, startPoint x: 231, startPoint y: 300, endPoint x: 327, endPoint y: 297, distance: 96.8
click at [327, 196] on span "< zing-grid filter filter-menu-areas = " both " filter-selectbox-display = " re…" at bounding box center [292, 176] width 154 height 39
copy span "filter-menu-areas = " both ""
drag, startPoint x: 230, startPoint y: 310, endPoint x: 378, endPoint y: 306, distance: 147.9
click at [369, 196] on span "< zing-grid filter filter-menu-areas = " both " filter-selectbox-display = " re…" at bounding box center [292, 176] width 154 height 39
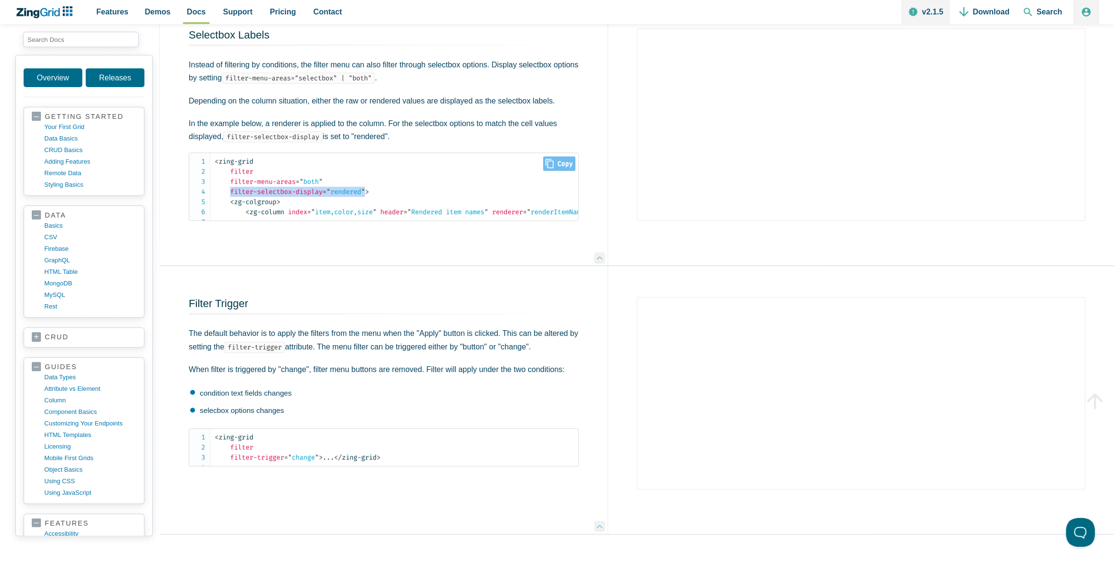
copy span "filter-selectbox-display = " rendered ""
click at [360, 84] on code "filter-menu-areas="selectbox" | "both"" at bounding box center [298, 78] width 153 height 11
copy code "selectbox"
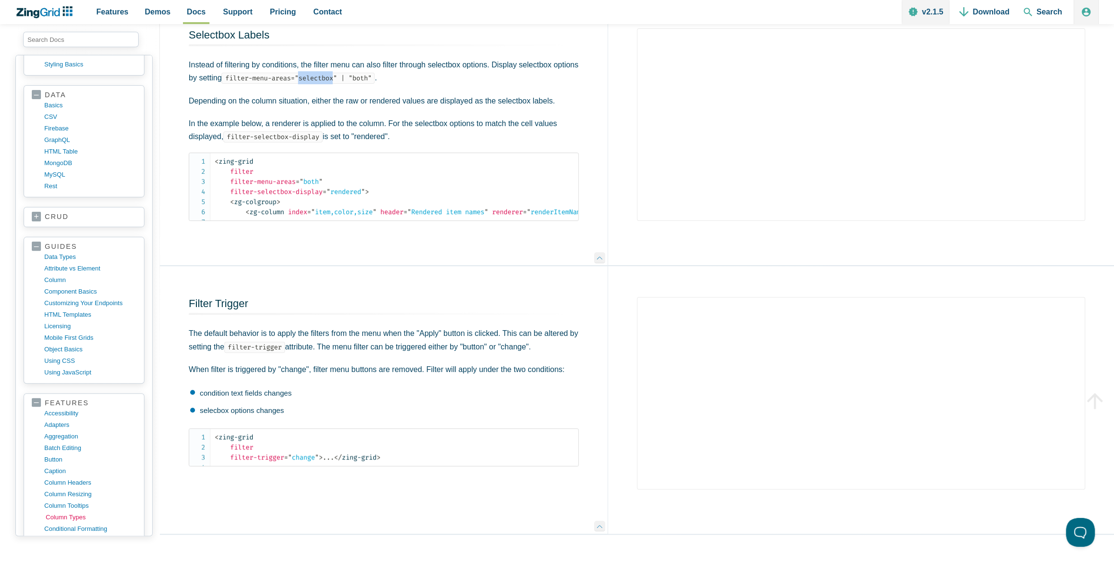
scroll to position [273, 0]
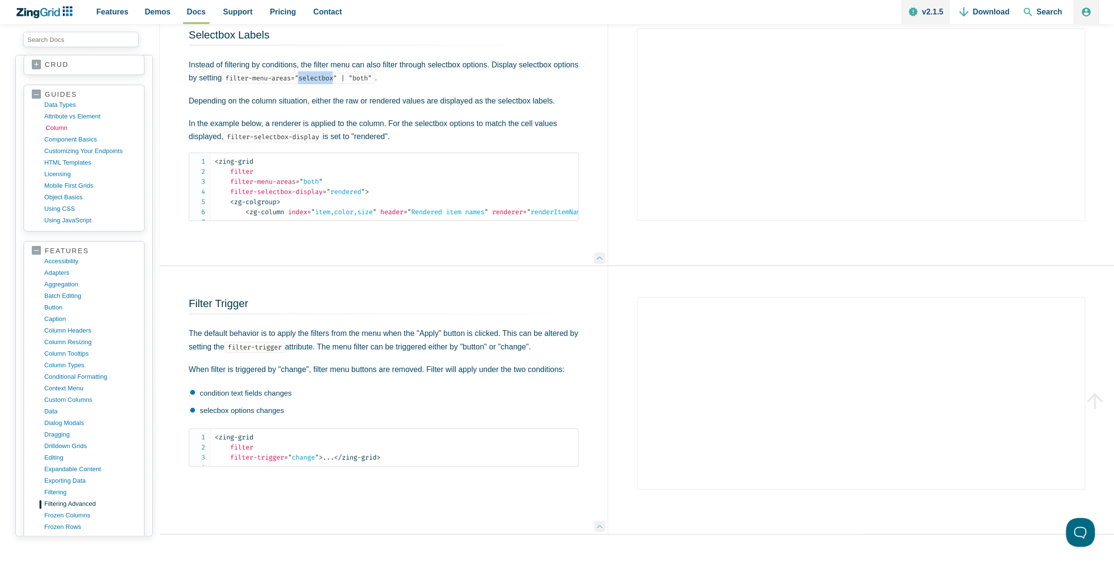
click at [52, 125] on link "column" at bounding box center [92, 128] width 92 height 12
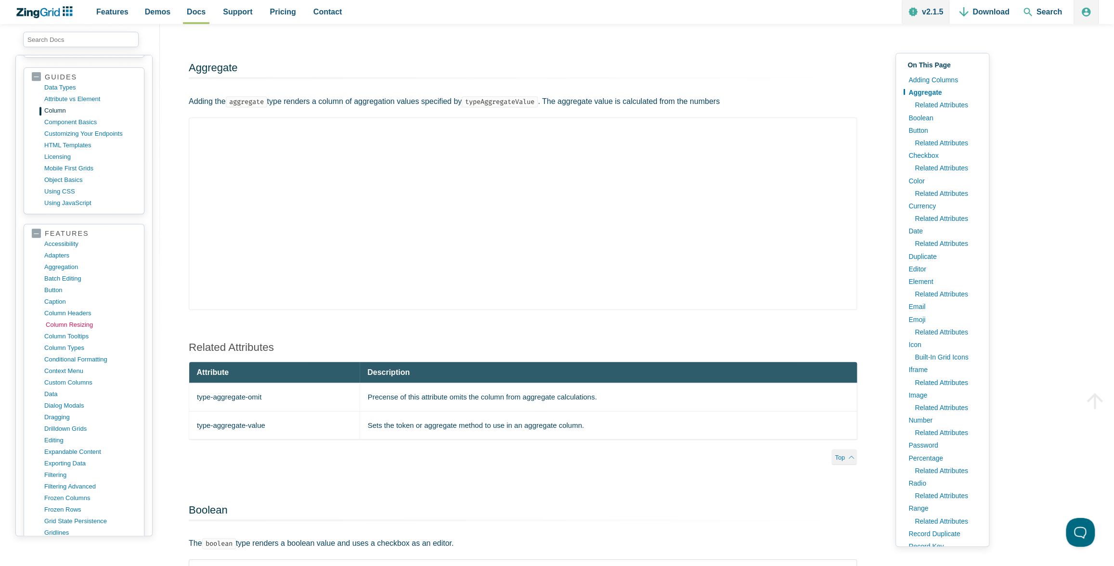
scroll to position [299, 0]
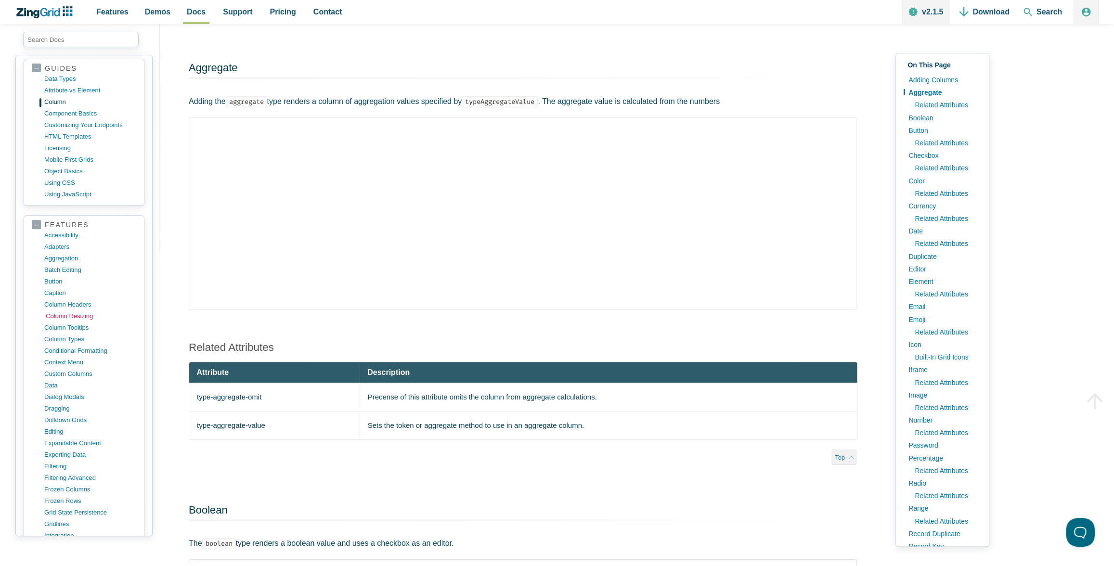
click at [56, 311] on link "column resizing" at bounding box center [92, 317] width 92 height 12
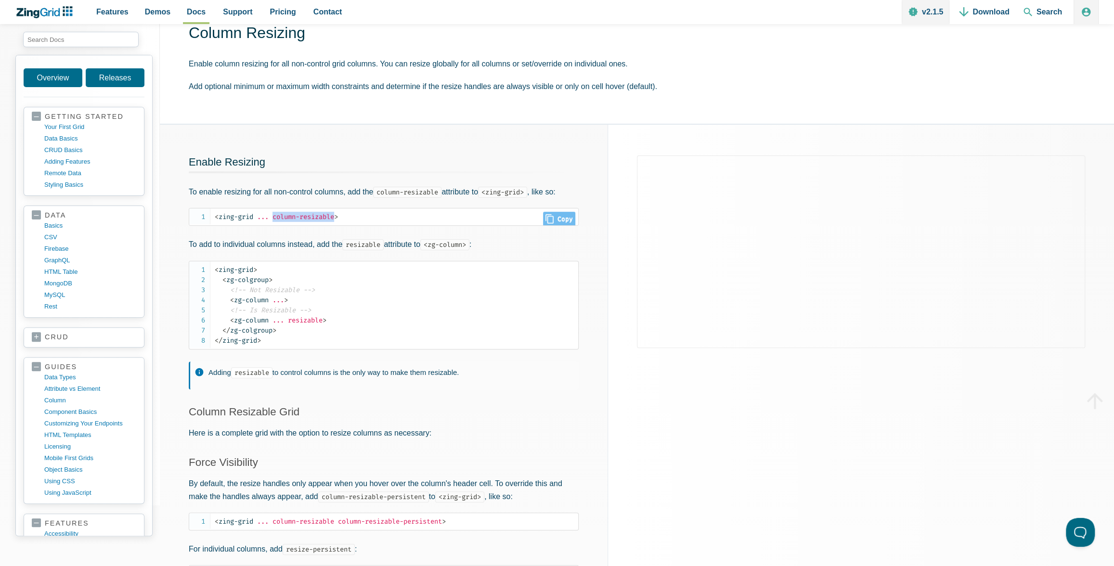
drag, startPoint x: 275, startPoint y: 215, endPoint x: 340, endPoint y: 214, distance: 65.0
click at [338, 214] on span "< zing-grid ... column-resizable >" at bounding box center [276, 217] width 123 height 8
copy span "column-resizable"
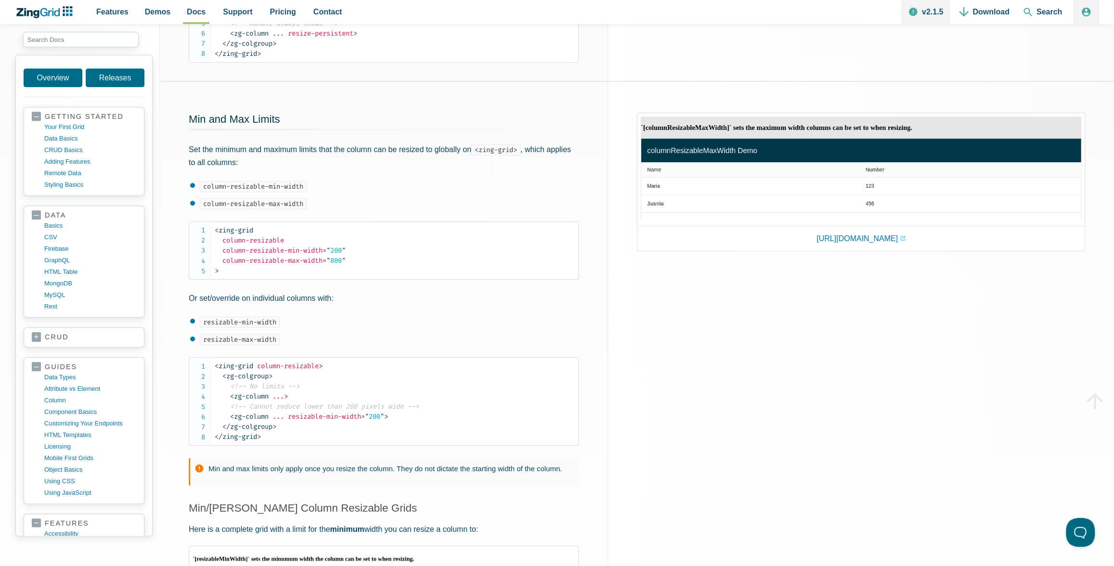
scroll to position [673, 0]
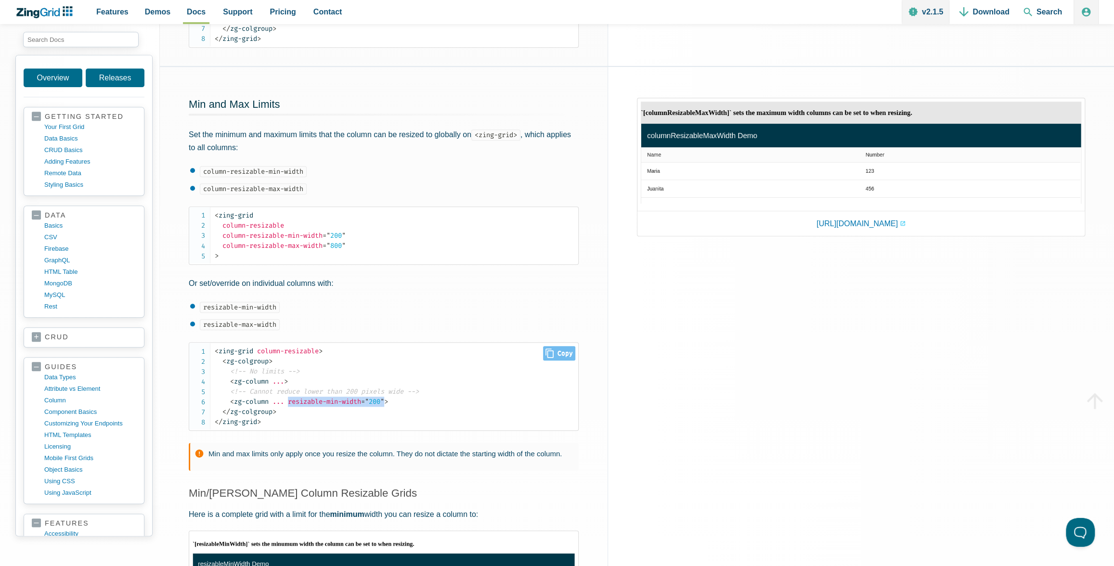
drag, startPoint x: 292, startPoint y: 401, endPoint x: 392, endPoint y: 397, distance: 100.2
click at [388, 398] on span "< zg-column ... resizable-min-width = " 200 " >" at bounding box center [309, 402] width 158 height 8
copy span "resizable-min-width = " 200 ""
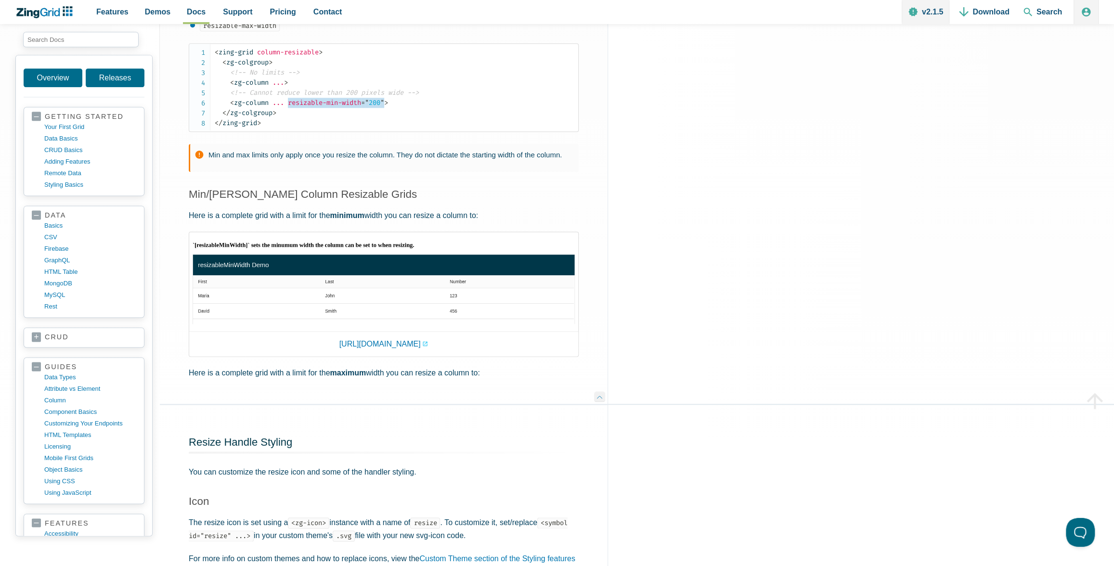
scroll to position [977, 0]
